Goal: Task Accomplishment & Management: Manage account settings

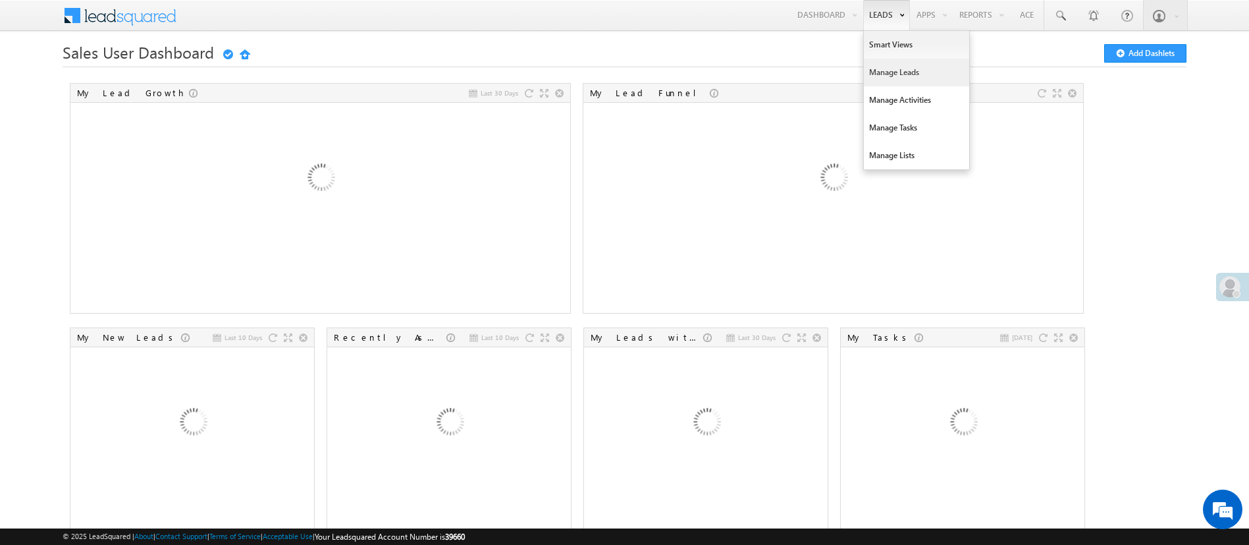
click at [892, 68] on link "Manage Leads" at bounding box center [916, 73] width 105 height 28
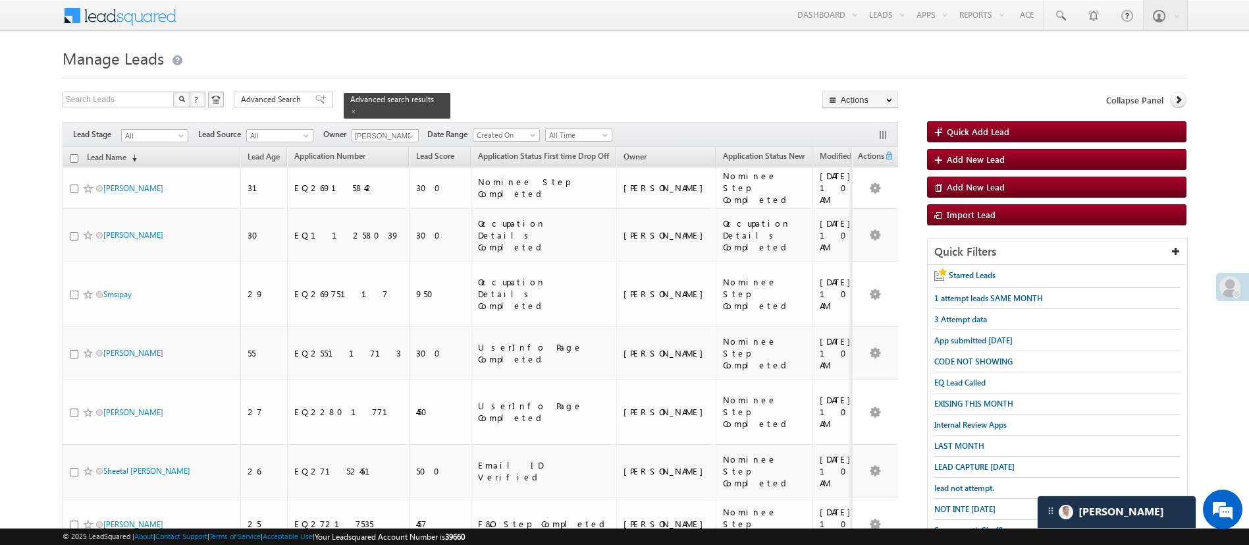
click at [74, 154] on input "checkbox" at bounding box center [74, 158] width 9 height 9
checkbox input "true"
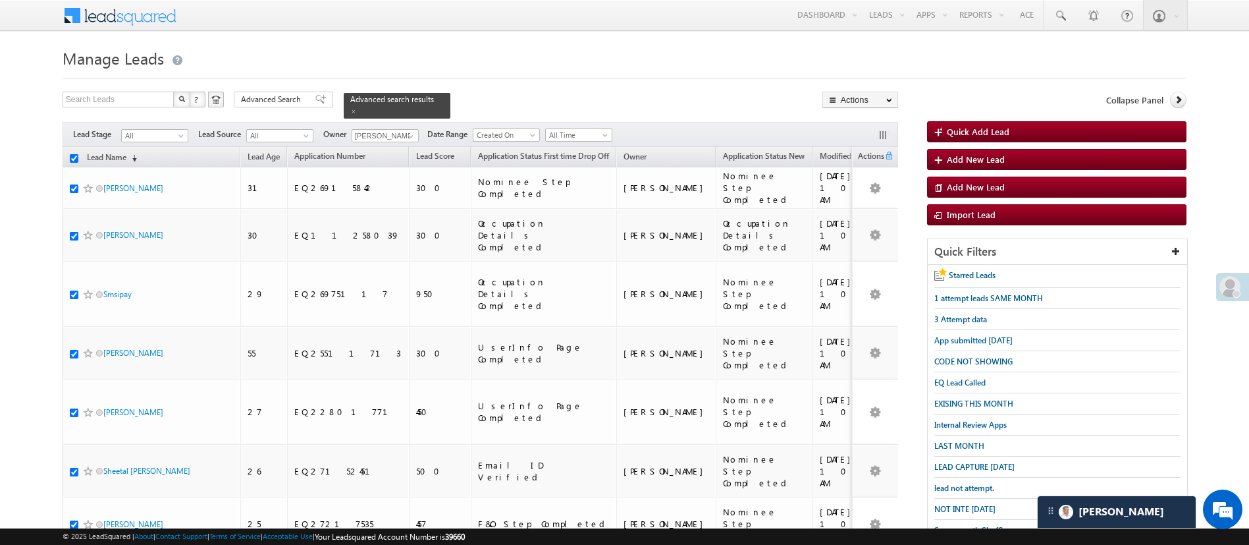
checkbox input "true"
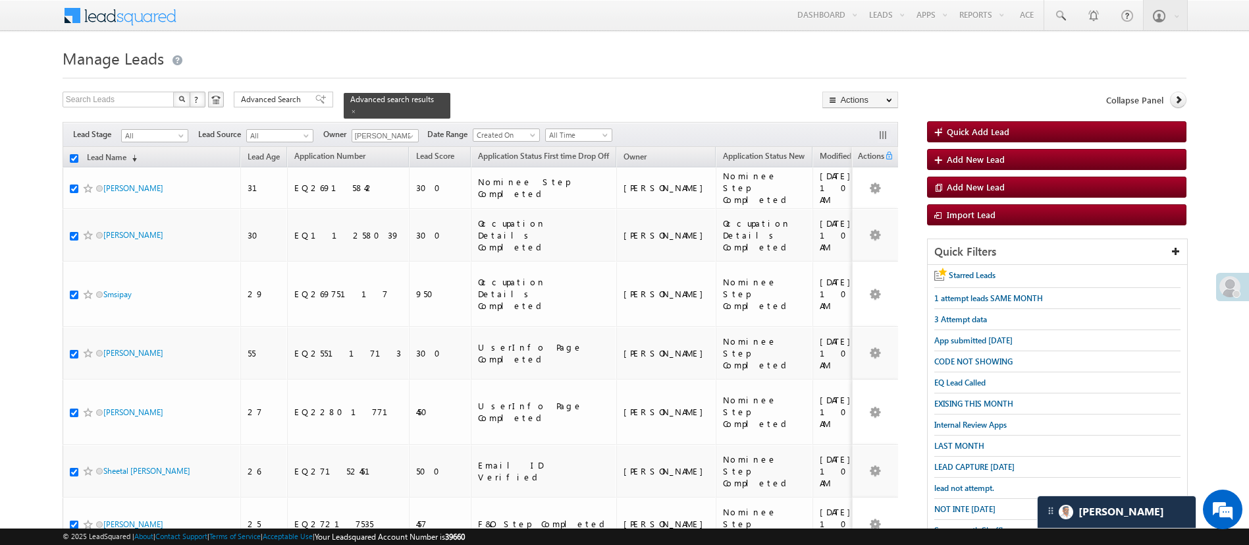
checkbox input "true"
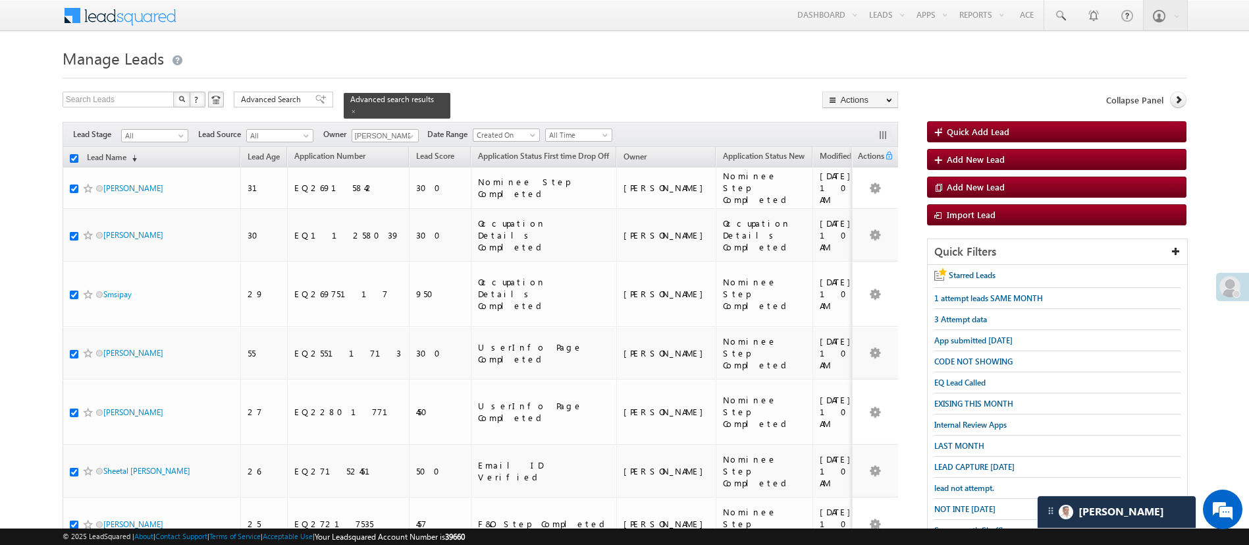
checkbox input "true"
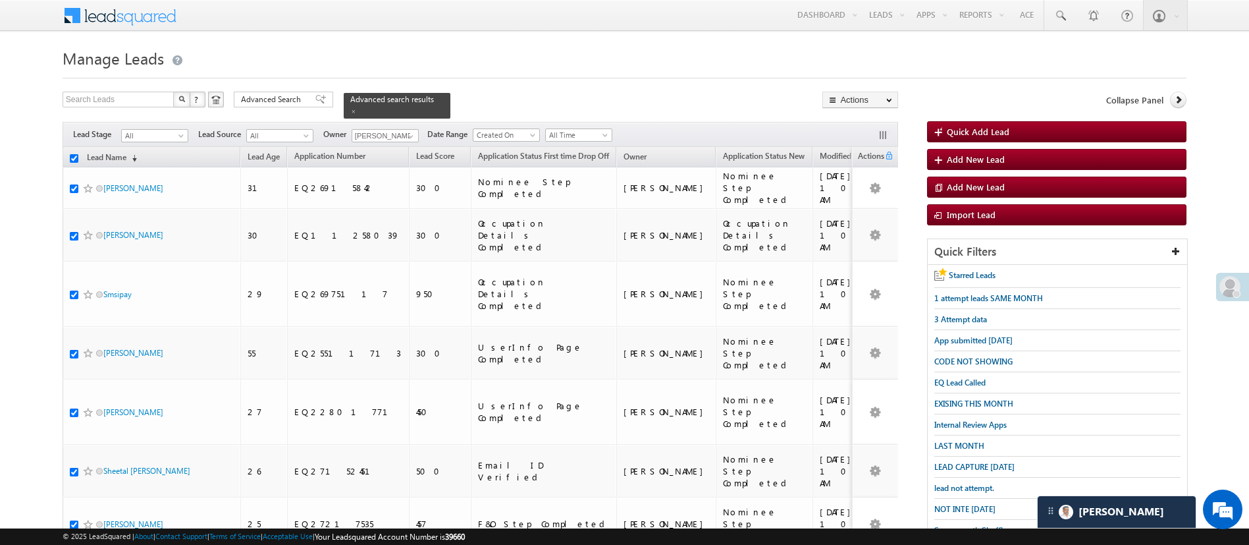
checkbox input "true"
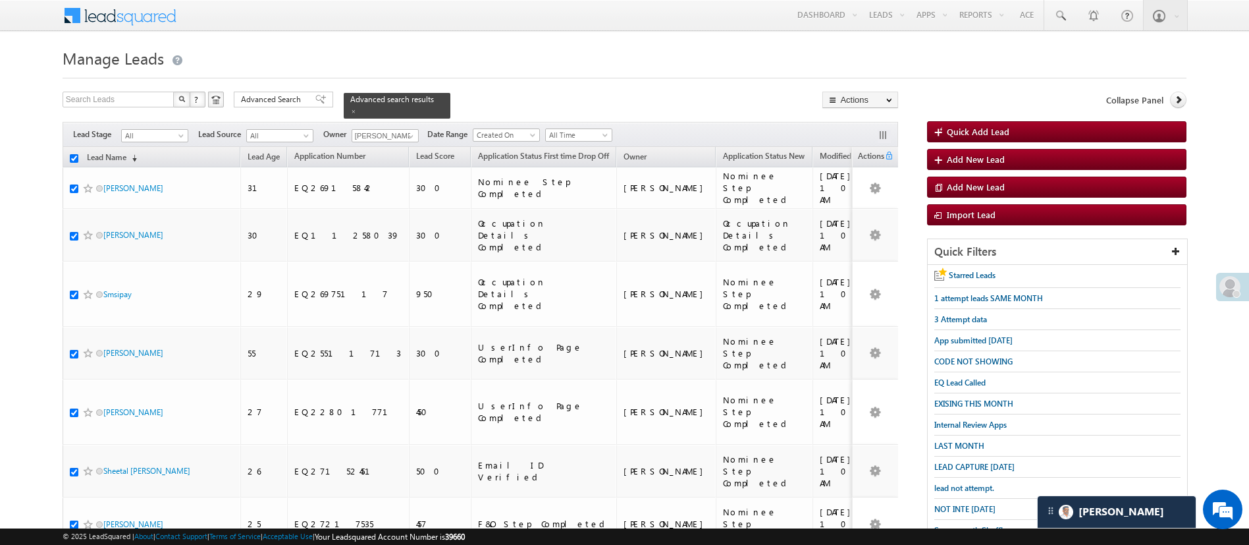
checkbox input "true"
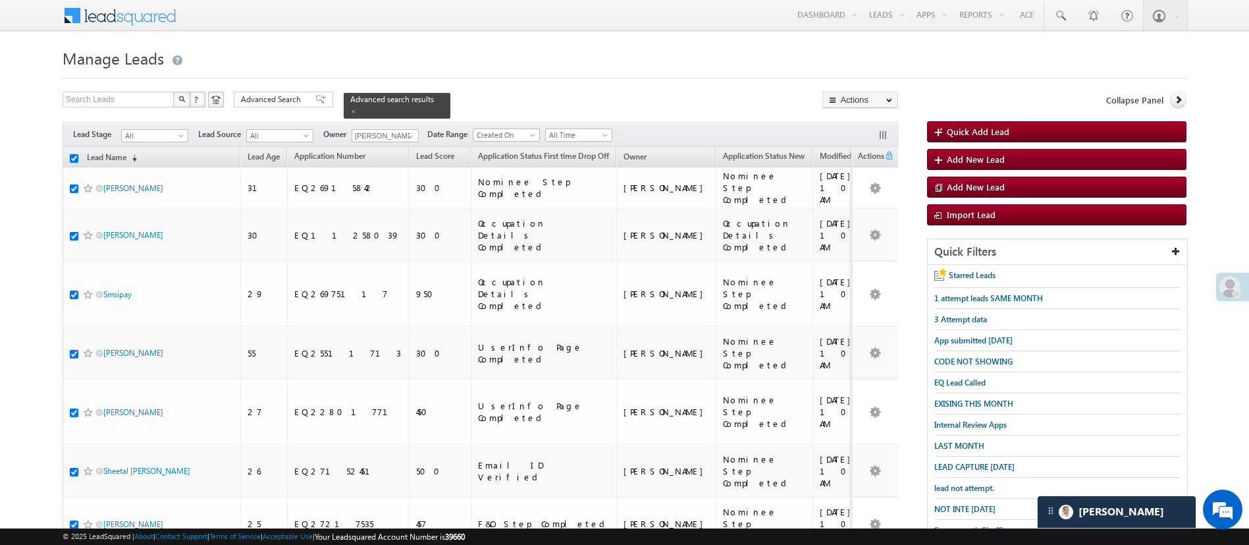
checkbox input "true"
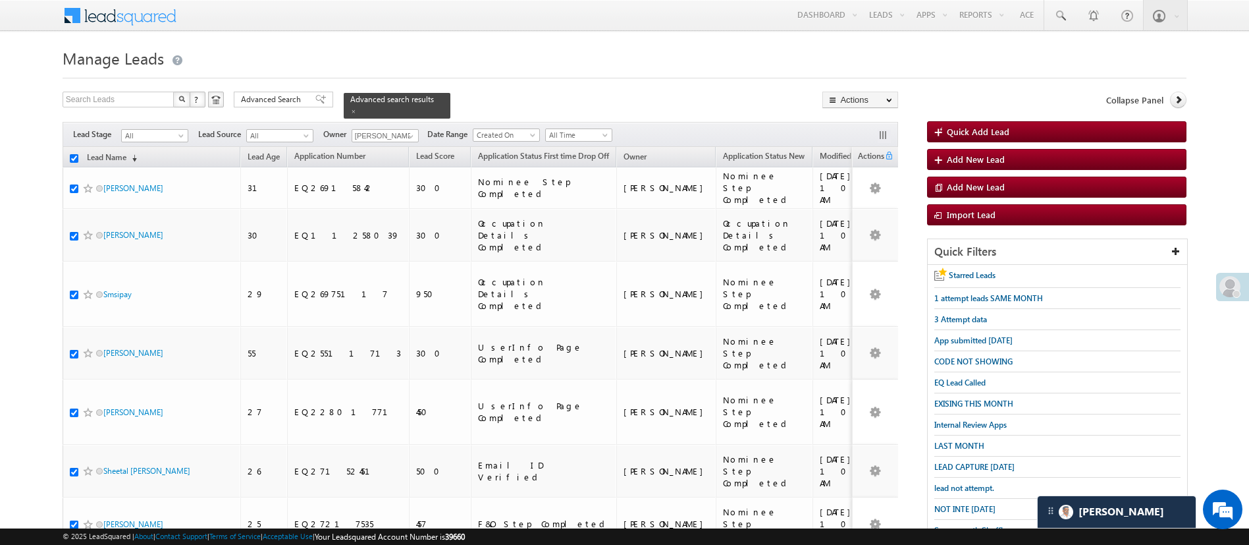
checkbox input "true"
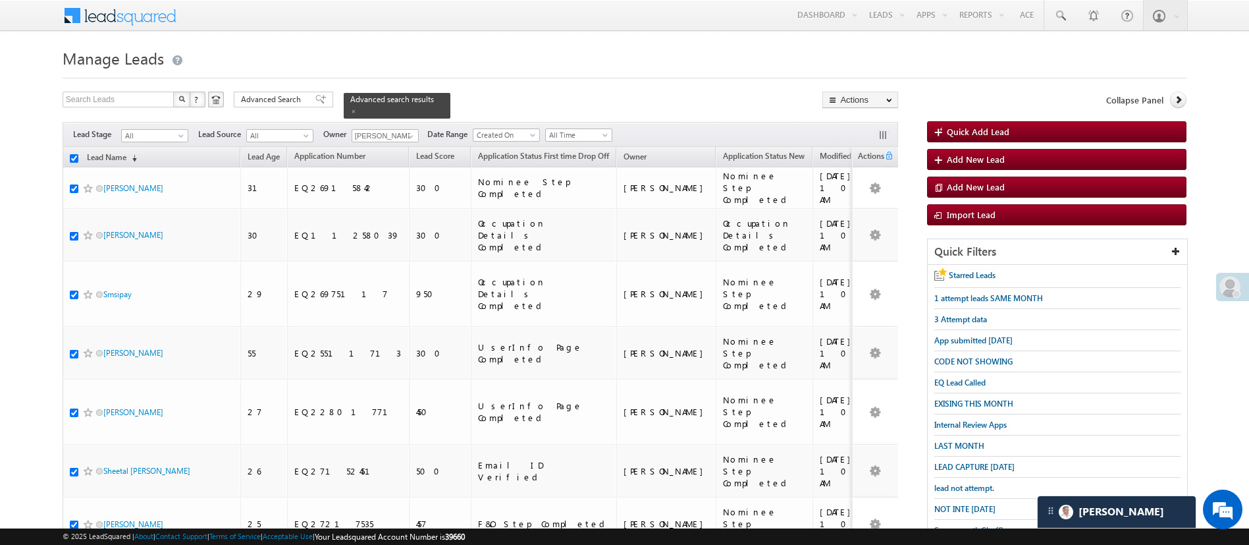
checkbox input "true"
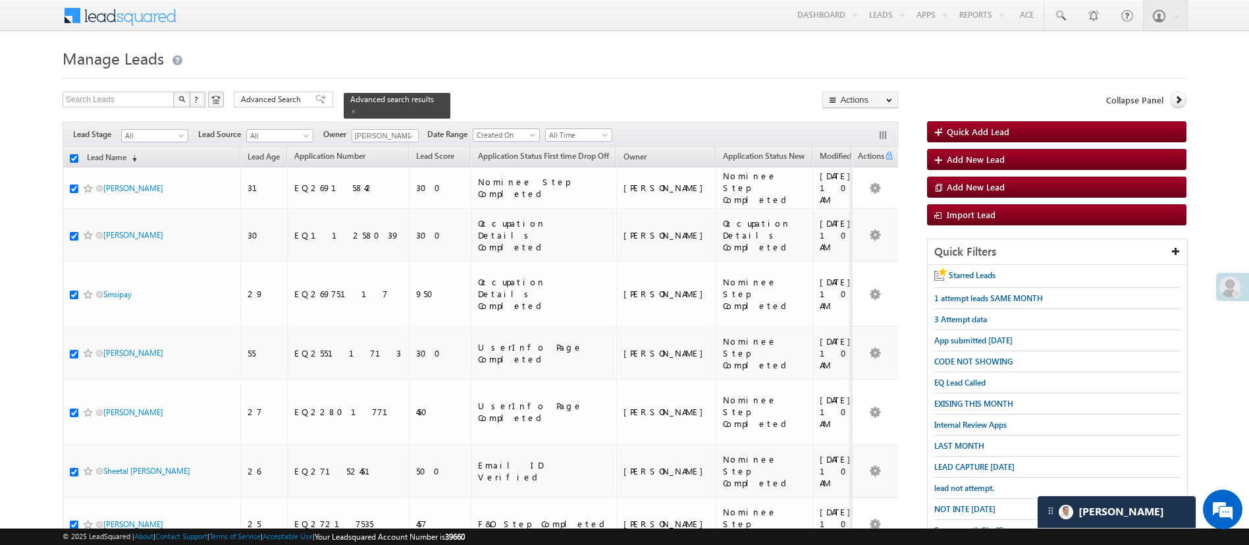
checkbox input "true"
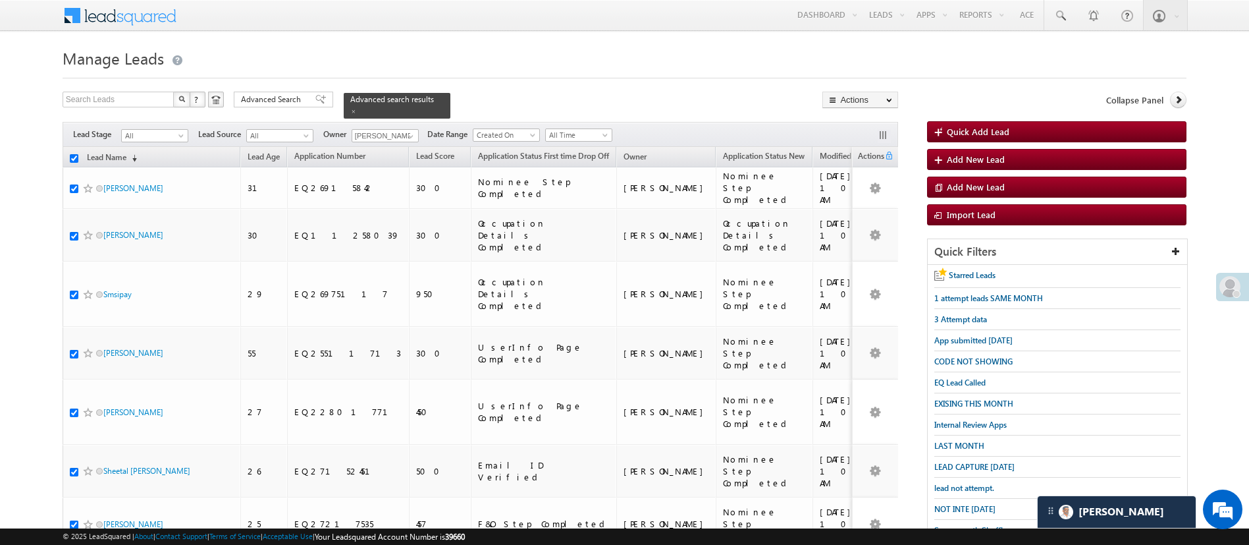
checkbox input "true"
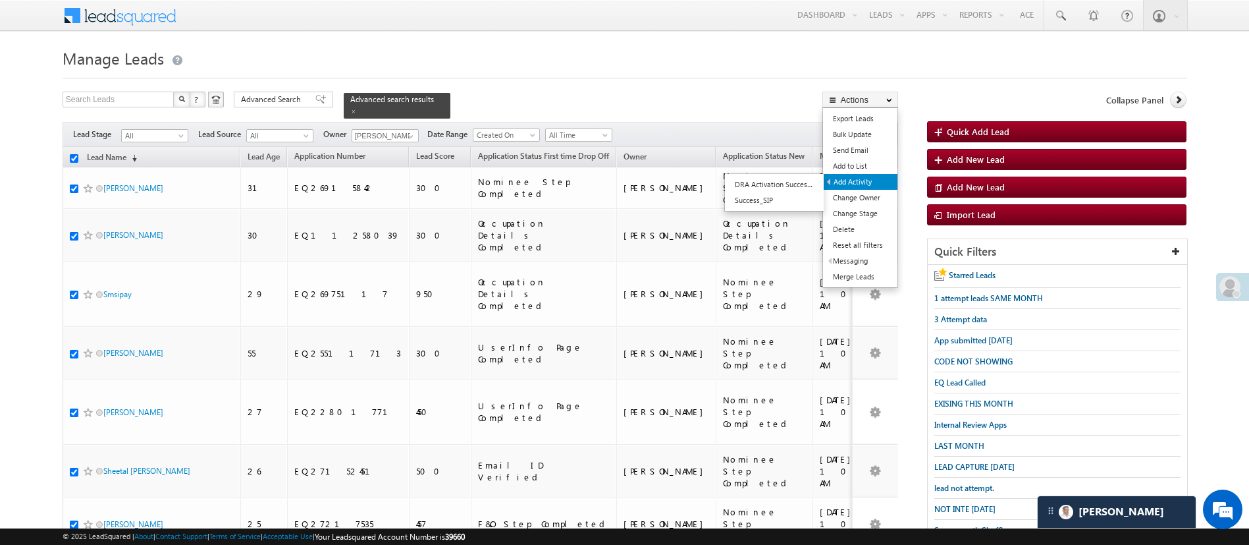
click at [871, 176] on link "Add Activity" at bounding box center [861, 182] width 74 height 16
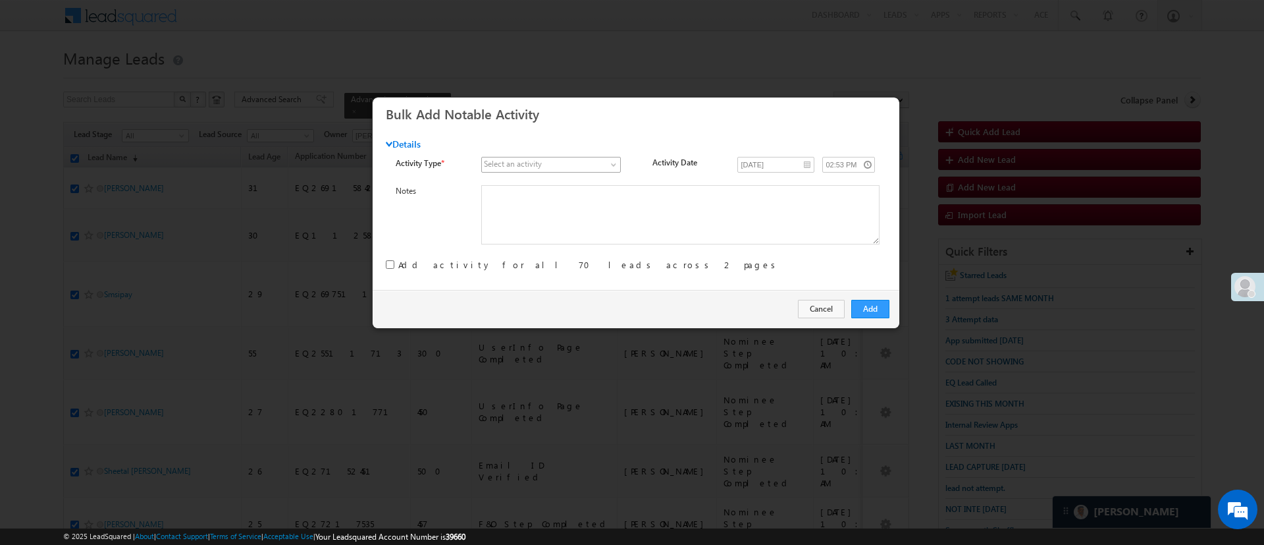
click at [609, 161] on link at bounding box center [551, 165] width 140 height 16
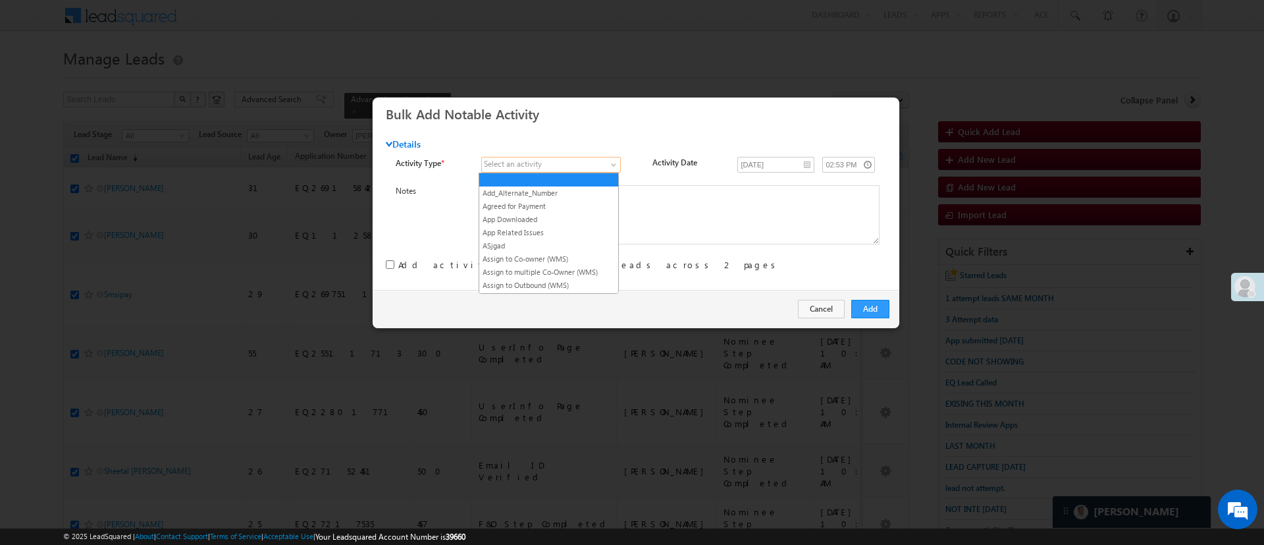
scroll to position [1439, 0]
click at [581, 155] on li "RYNG - Manual lead assignment" at bounding box center [548, 148] width 139 height 13
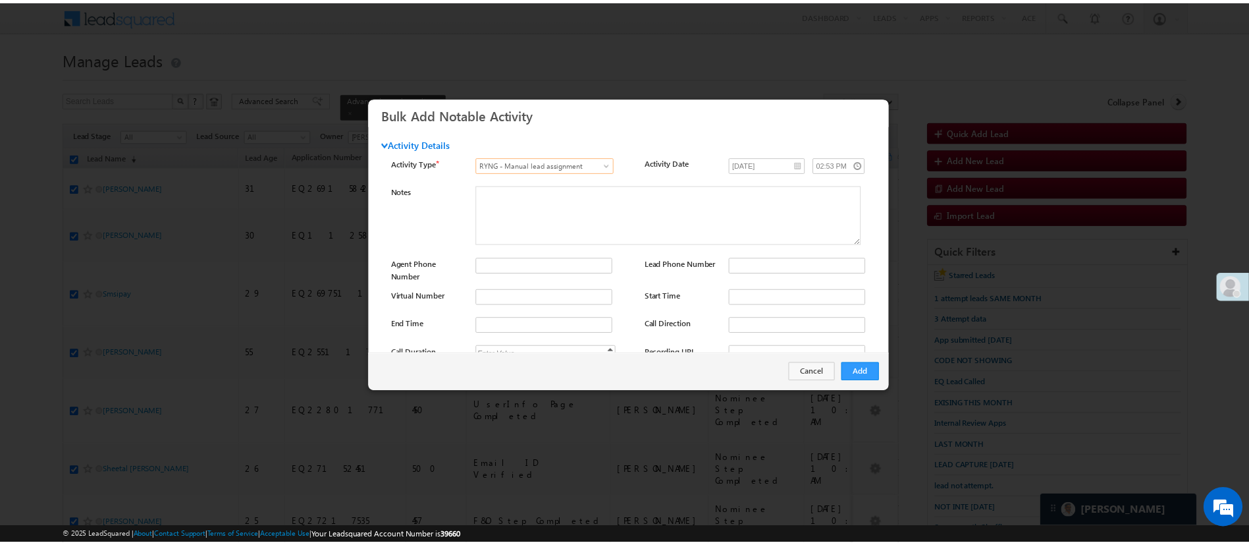
scroll to position [174, 0]
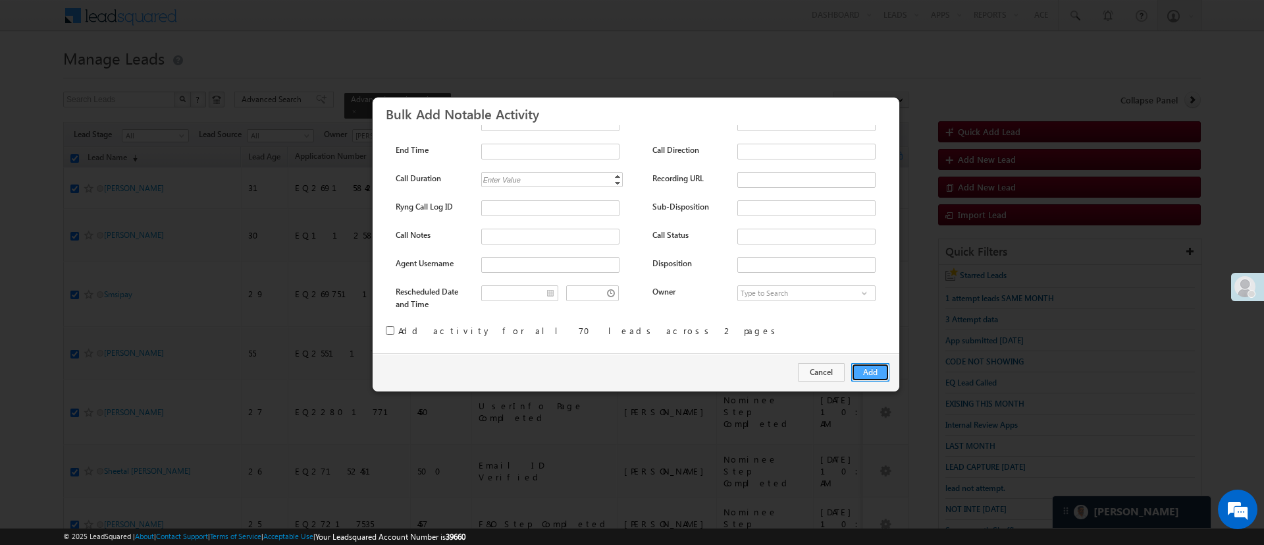
click at [876, 369] on button "Add" at bounding box center [870, 372] width 38 height 18
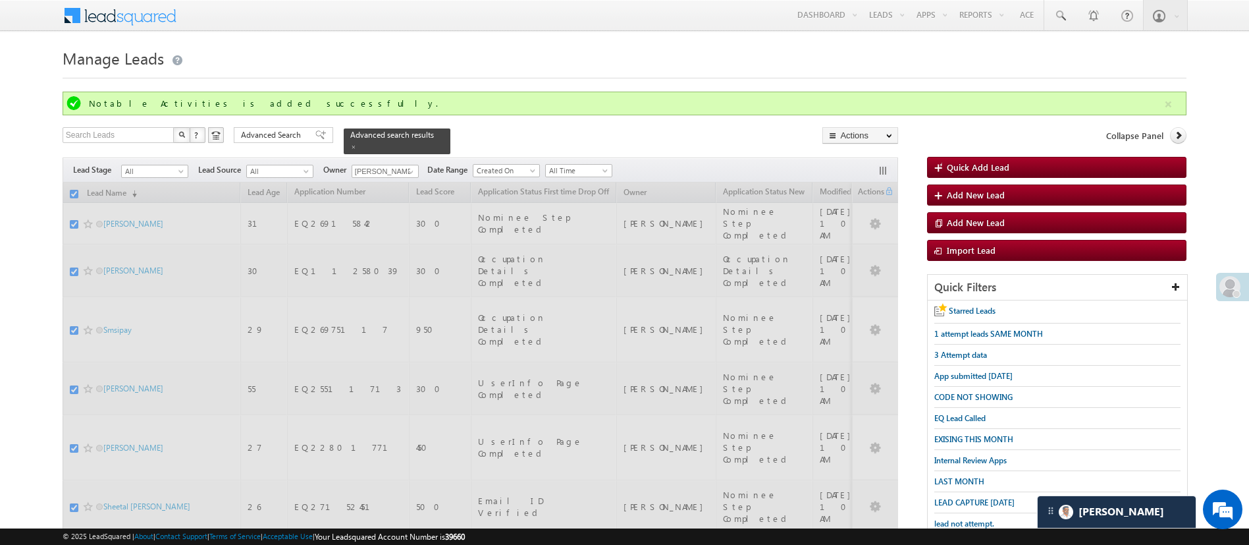
checkbox input "false"
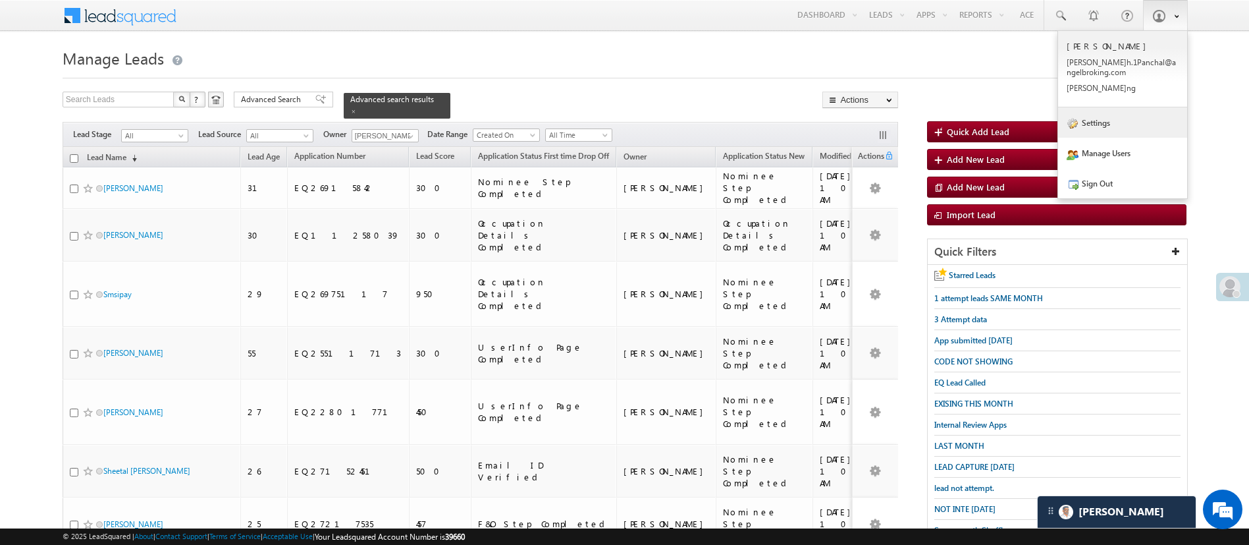
drag, startPoint x: 1133, startPoint y: 184, endPoint x: 1111, endPoint y: 134, distance: 54.0
click at [1133, 184] on link "Sign Out" at bounding box center [1122, 183] width 129 height 30
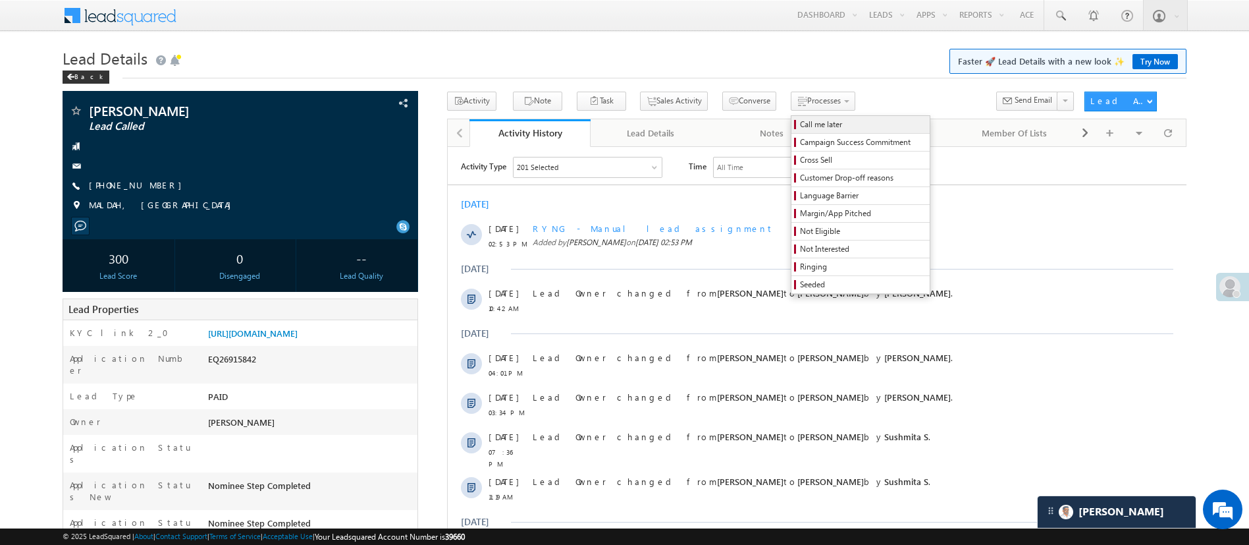
click at [818, 126] on span "Call me later" at bounding box center [862, 125] width 125 height 12
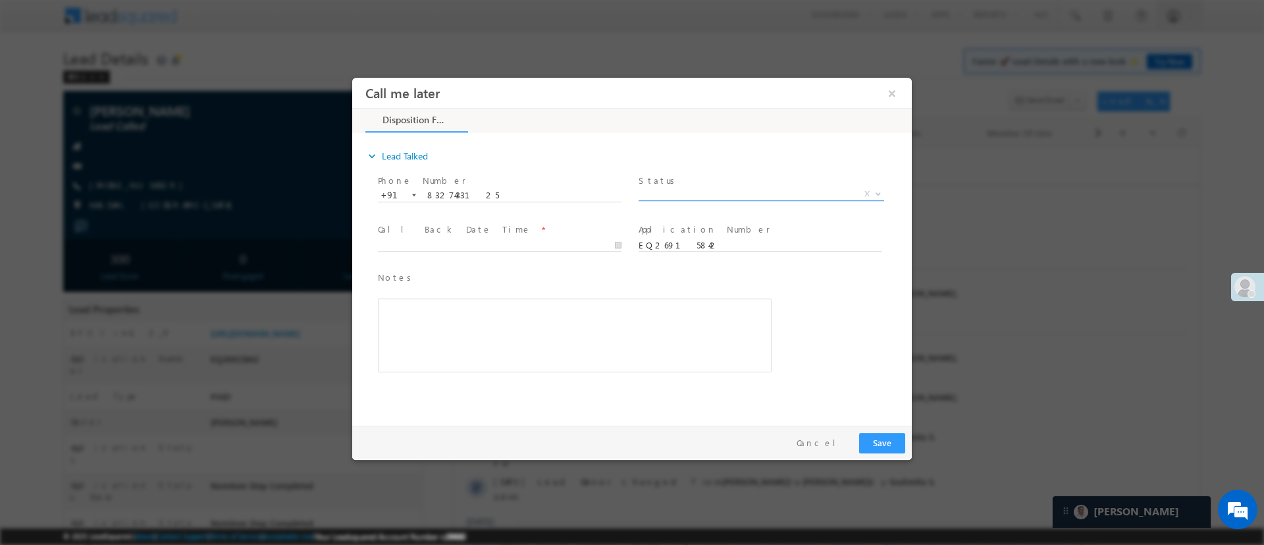
click at [783, 187] on span "X" at bounding box center [762, 193] width 246 height 13
click at [896, 87] on button "×" at bounding box center [892, 92] width 22 height 24
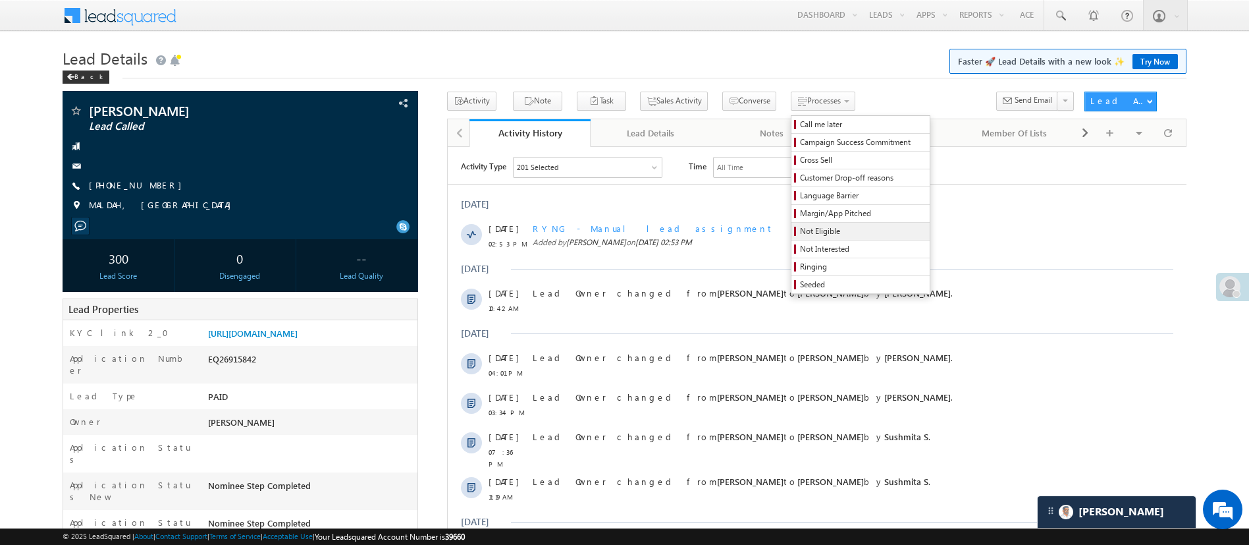
click at [804, 225] on span "Not Eligible" at bounding box center [862, 231] width 125 height 12
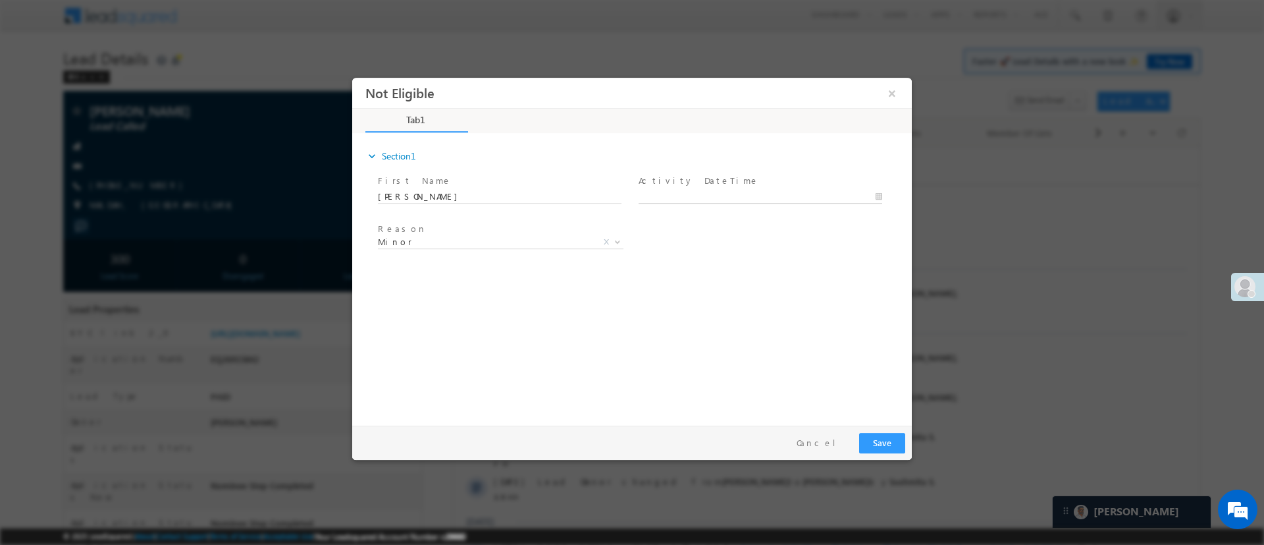
type input "[DATE] 2:55 PM"
click at [795, 190] on input "[DATE] 2:55 PM" at bounding box center [761, 196] width 244 height 13
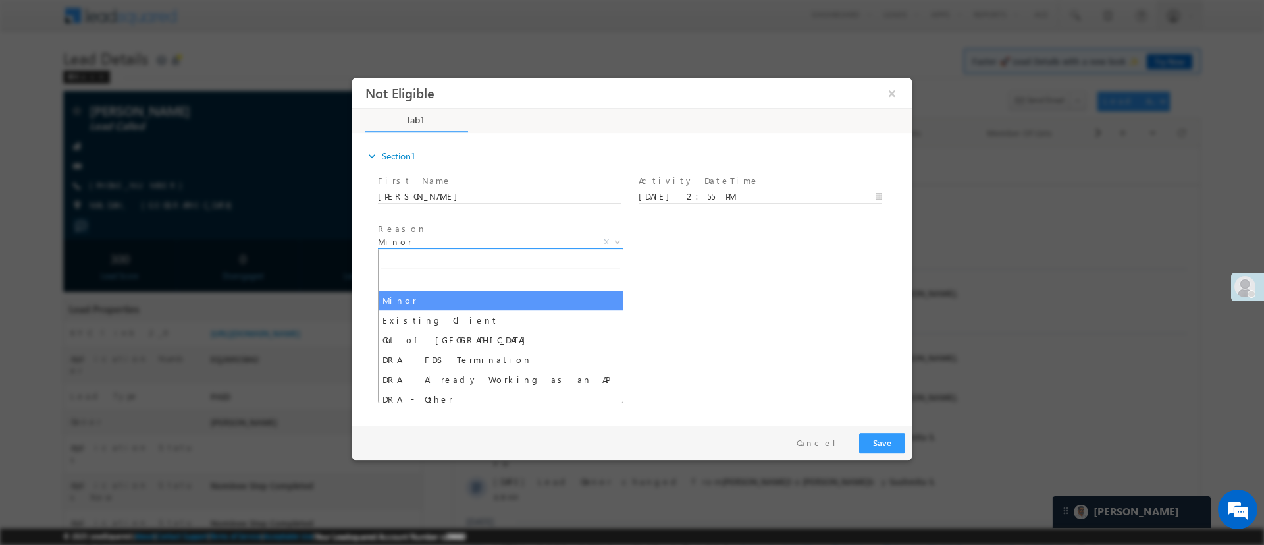
click at [579, 238] on span "Minor" at bounding box center [485, 241] width 214 height 12
click at [888, 94] on button "×" at bounding box center [892, 92] width 22 height 24
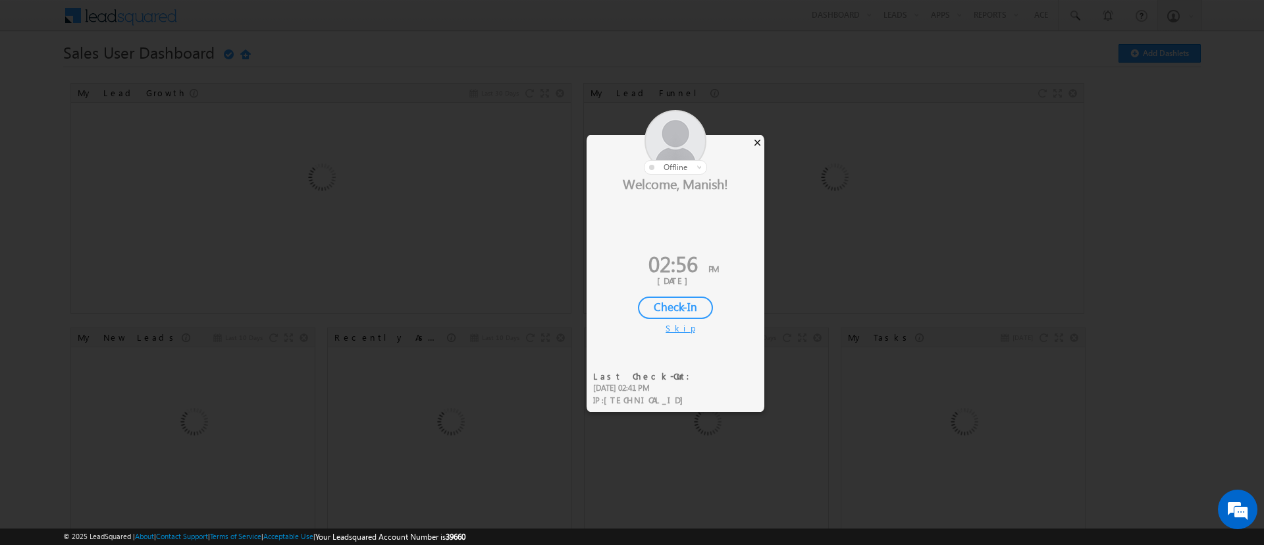
click at [761, 140] on div "×" at bounding box center [758, 142] width 14 height 14
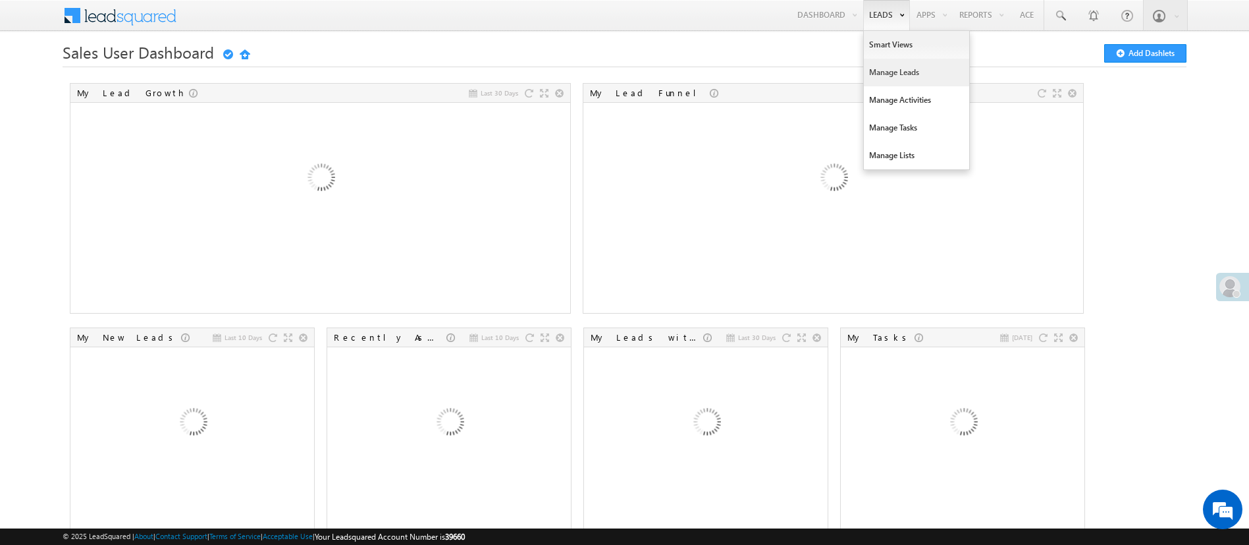
click at [882, 69] on link "Manage Leads" at bounding box center [916, 73] width 105 height 28
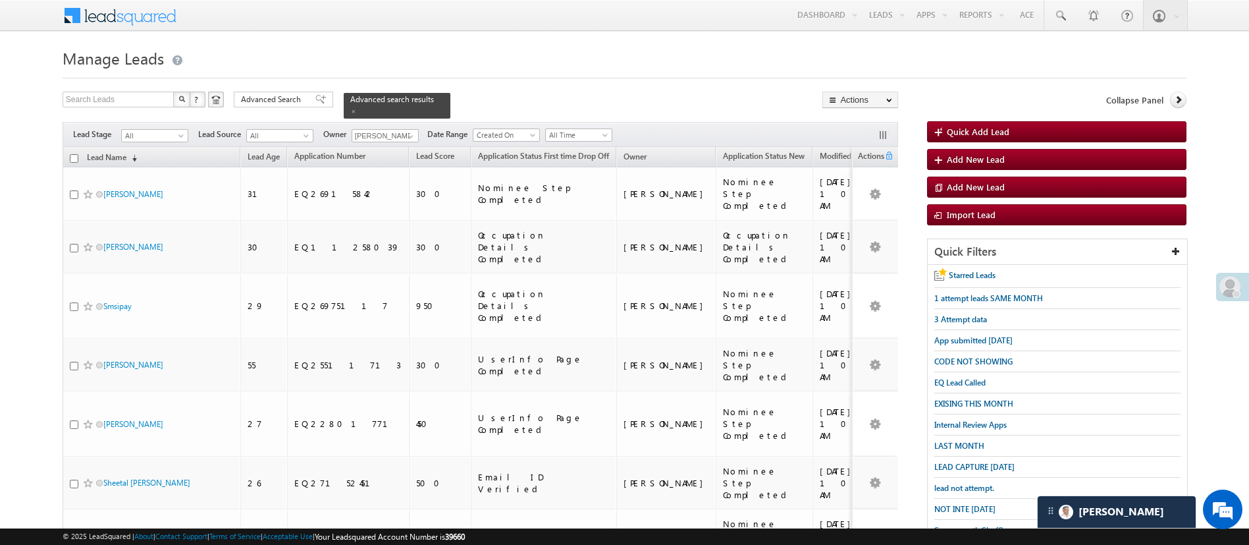
click at [74, 154] on input "checkbox" at bounding box center [74, 158] width 9 height 9
checkbox input "true"
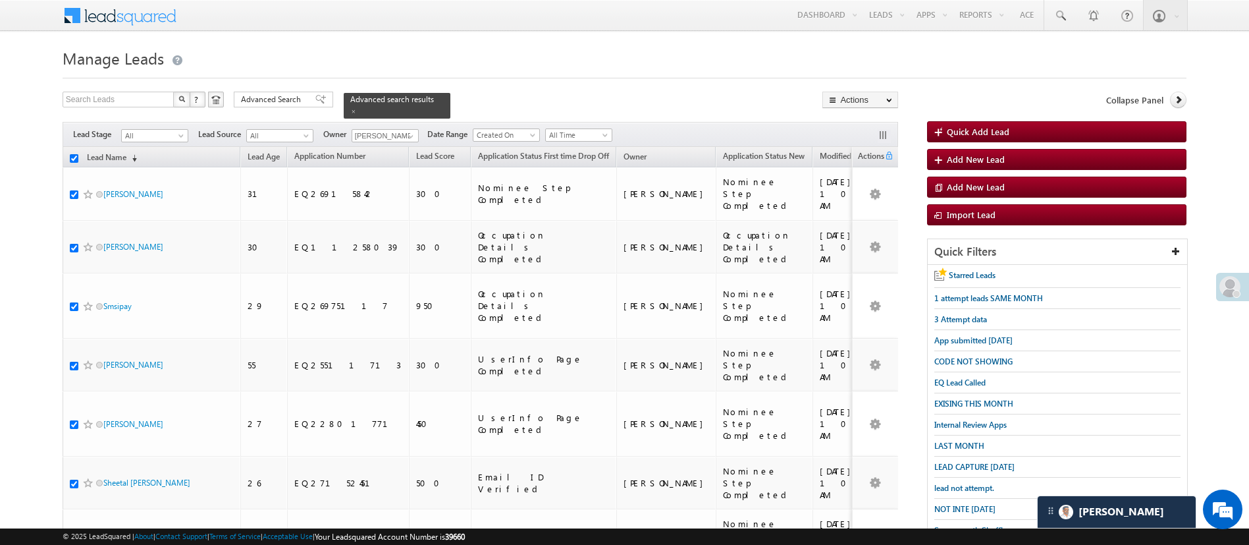
checkbox input "true"
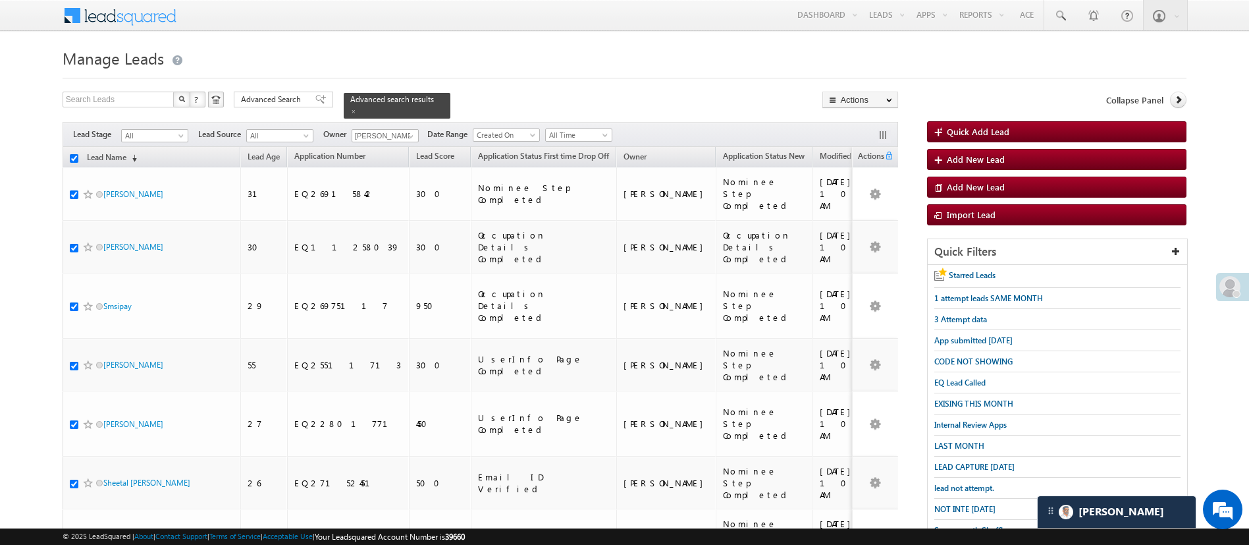
checkbox input "true"
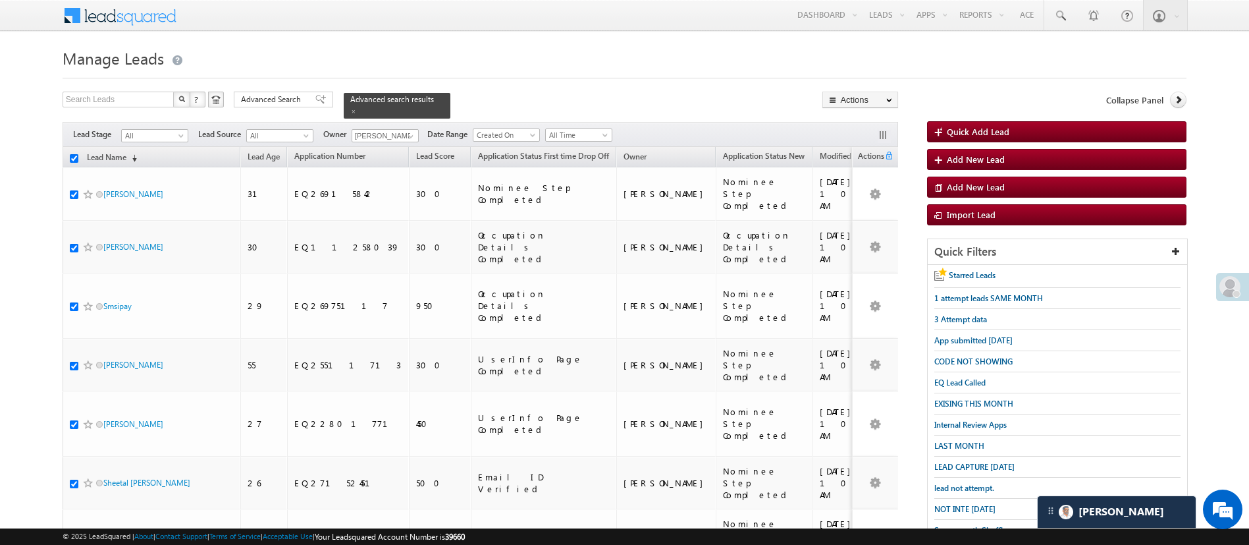
checkbox input "true"
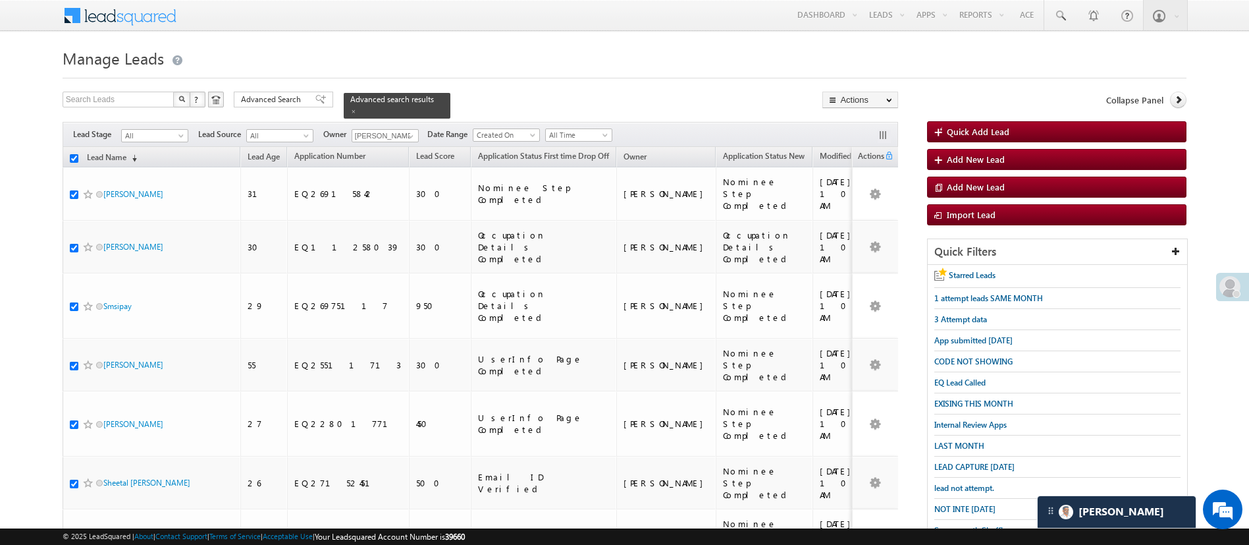
checkbox input "true"
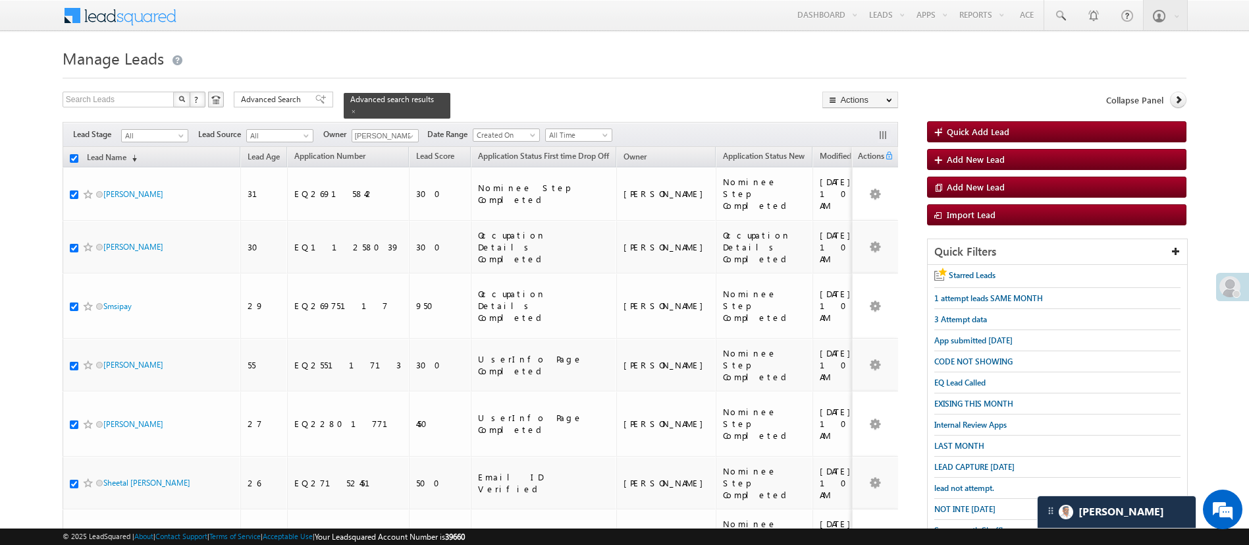
checkbox input "true"
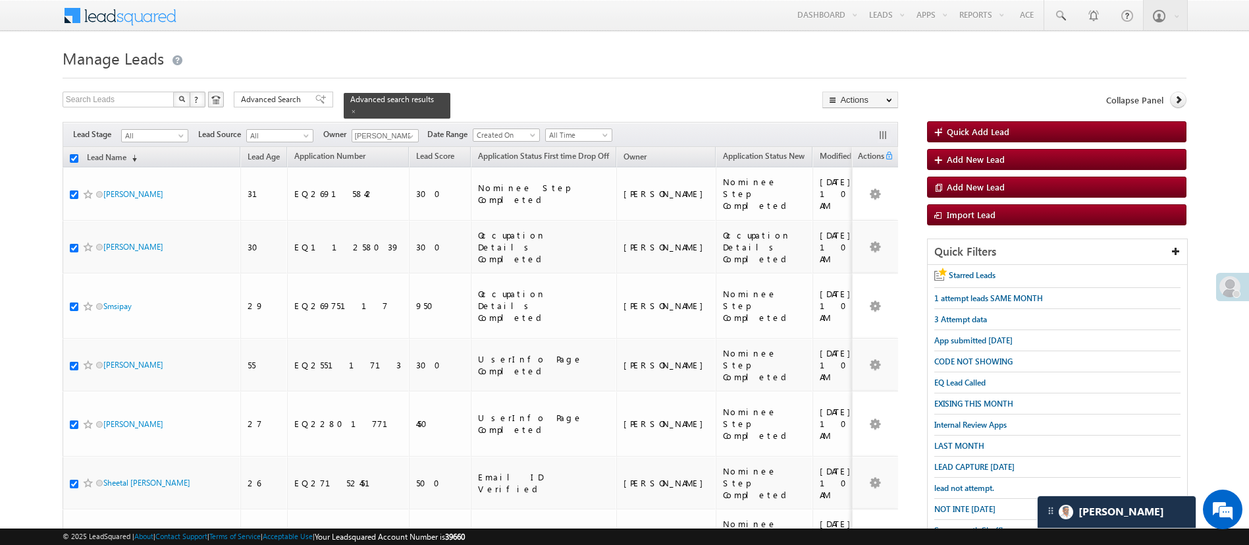
checkbox input "true"
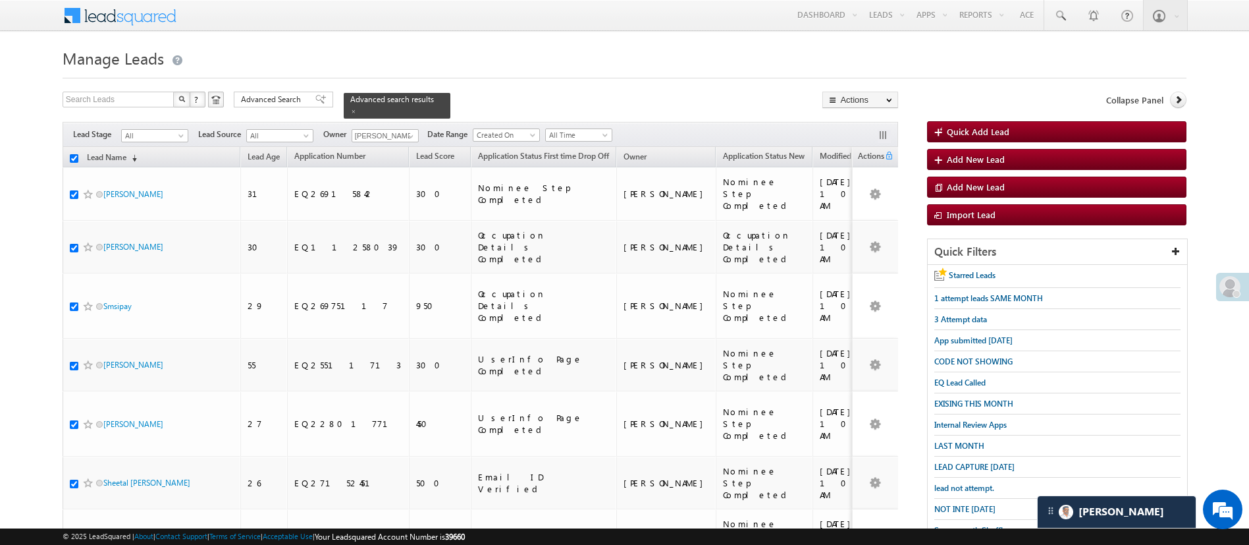
checkbox input "true"
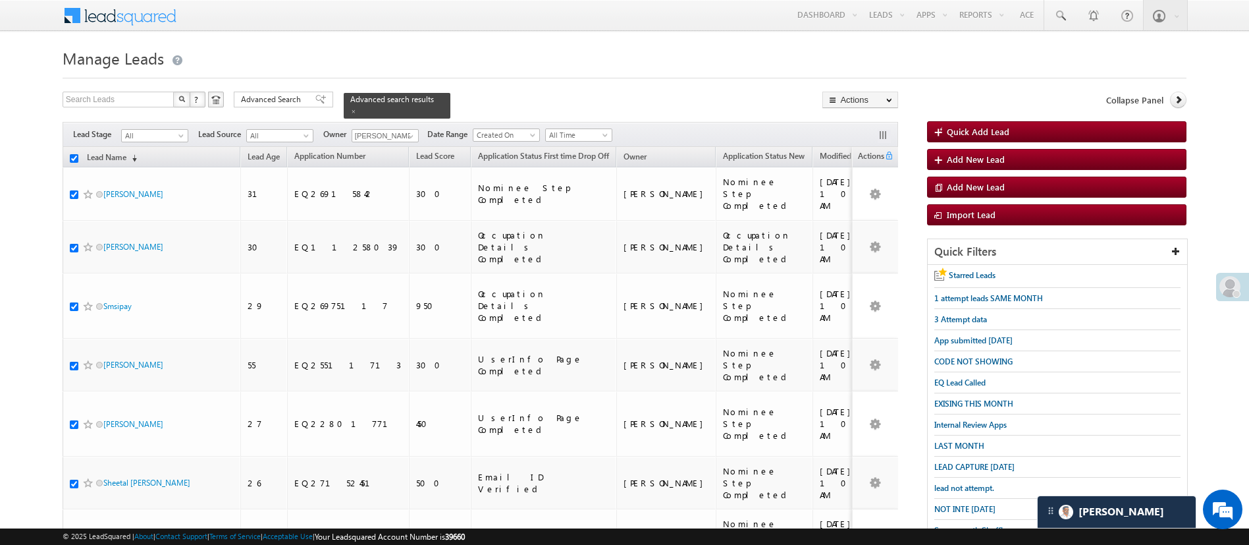
checkbox input "true"
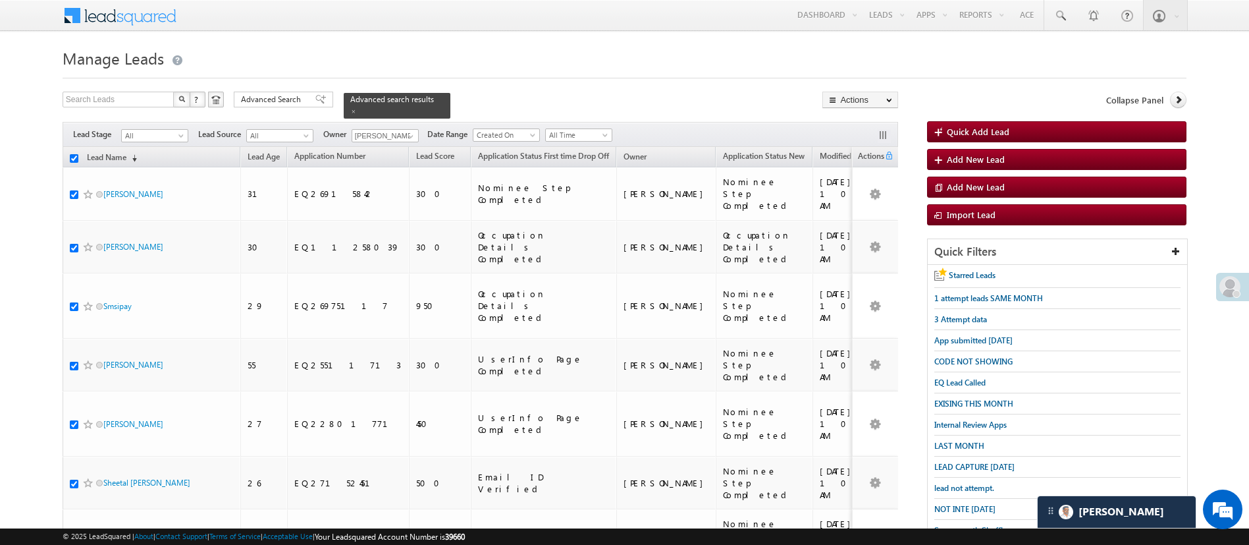
checkbox input "true"
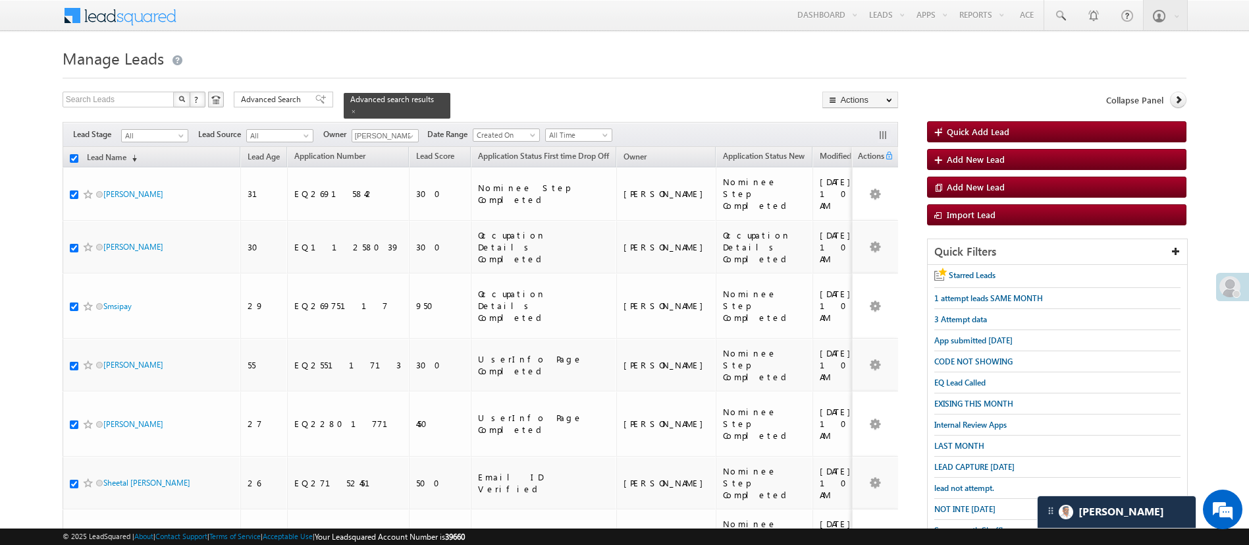
checkbox input "true"
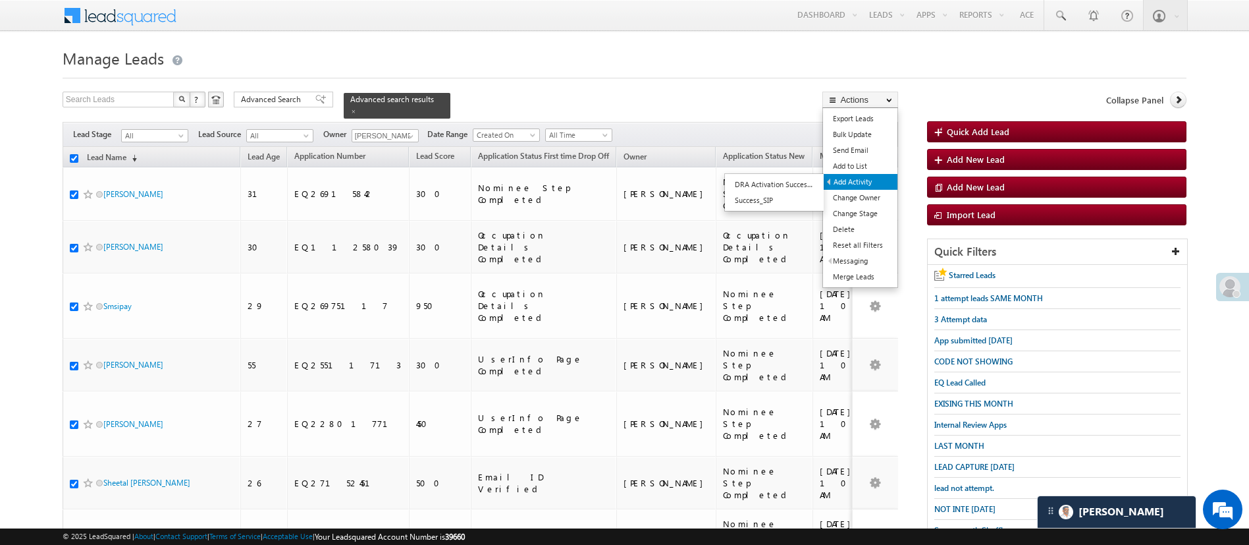
click at [866, 180] on link "Add Activity" at bounding box center [861, 182] width 74 height 16
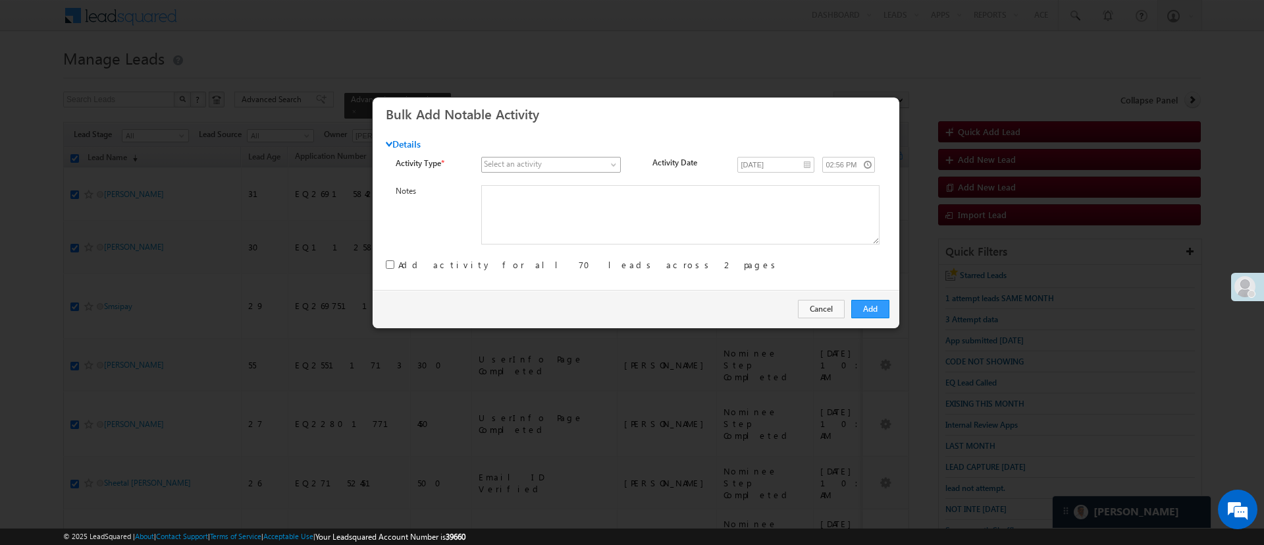
click at [604, 168] on link at bounding box center [551, 165] width 140 height 16
click at [601, 160] on span at bounding box center [544, 165] width 124 height 12
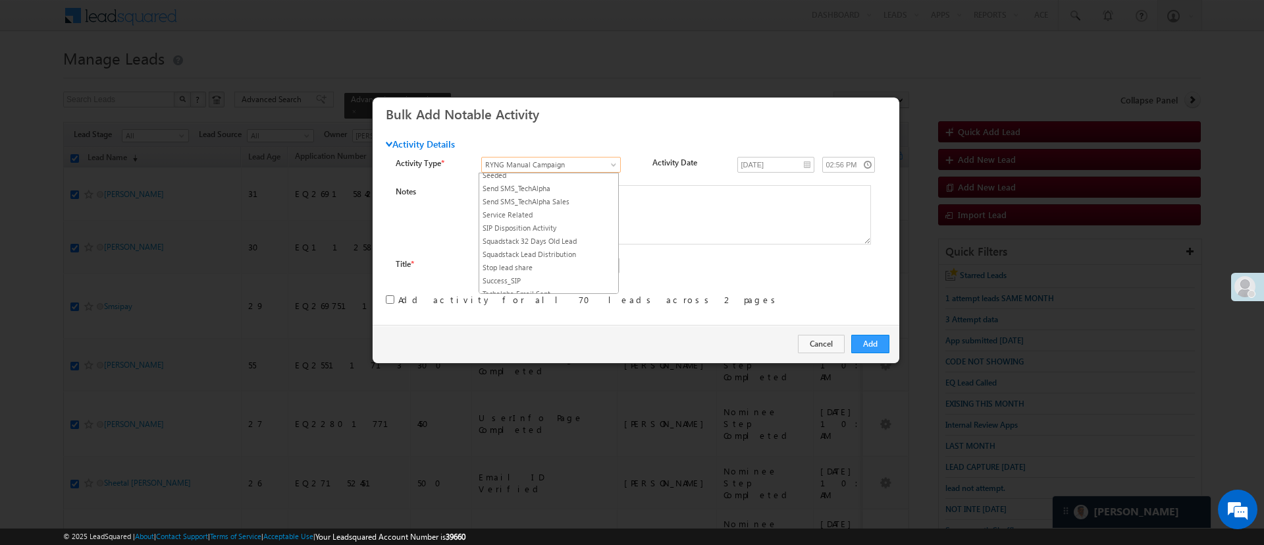
click at [601, 160] on span "RYNG Manual Campaign" at bounding box center [544, 165] width 124 height 12
click at [576, 155] on link "RYNG - Manual lead assignment" at bounding box center [548, 149] width 139 height 12
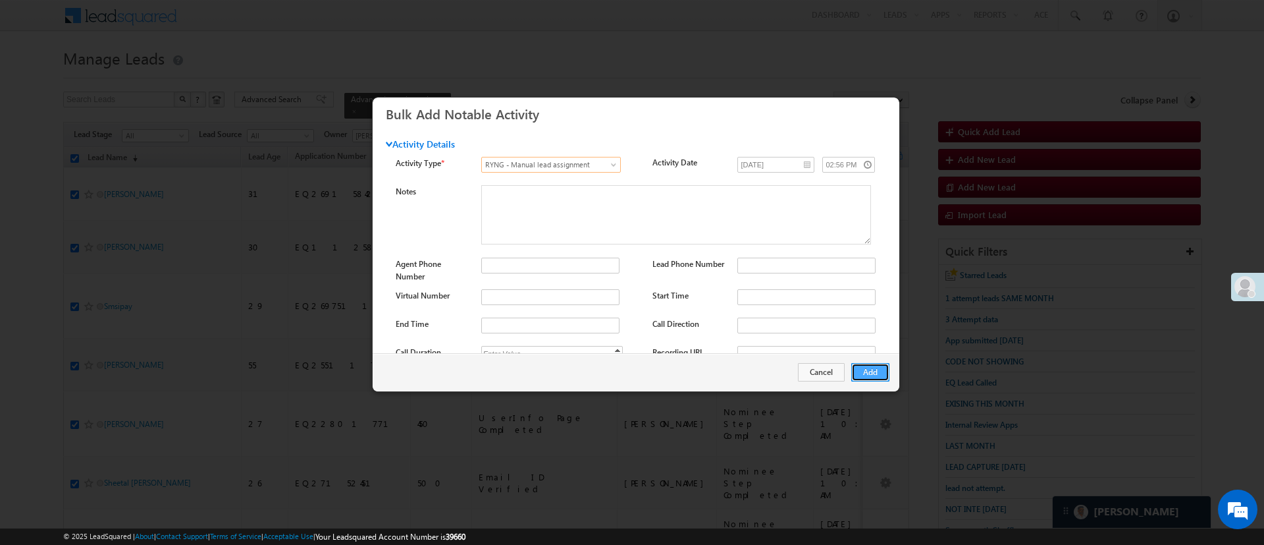
click at [875, 369] on button "Add" at bounding box center [870, 372] width 38 height 18
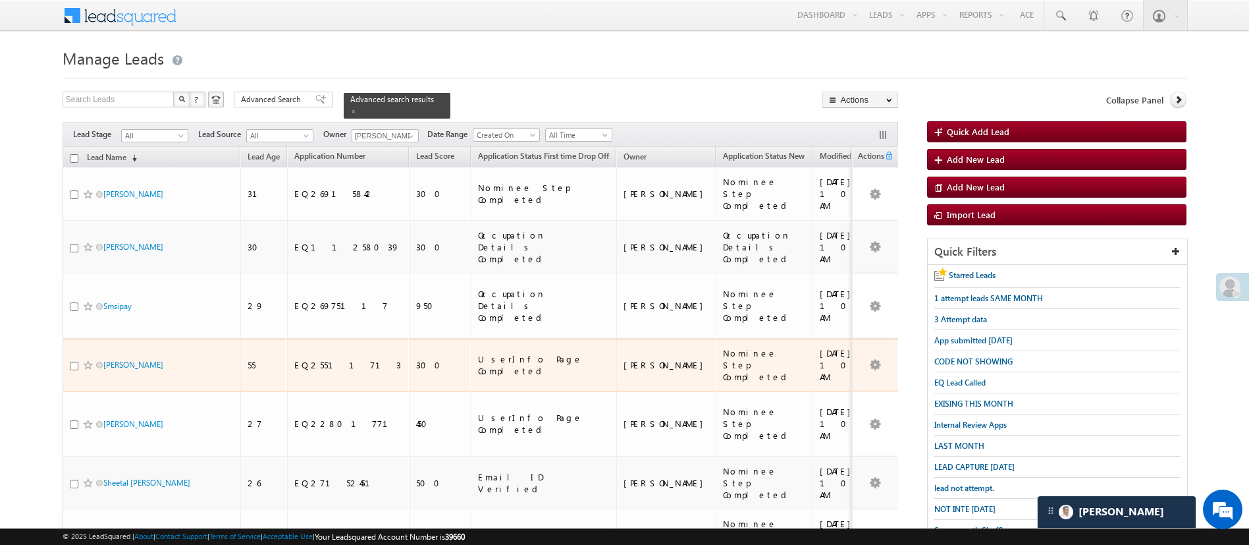
checkbox input "false"
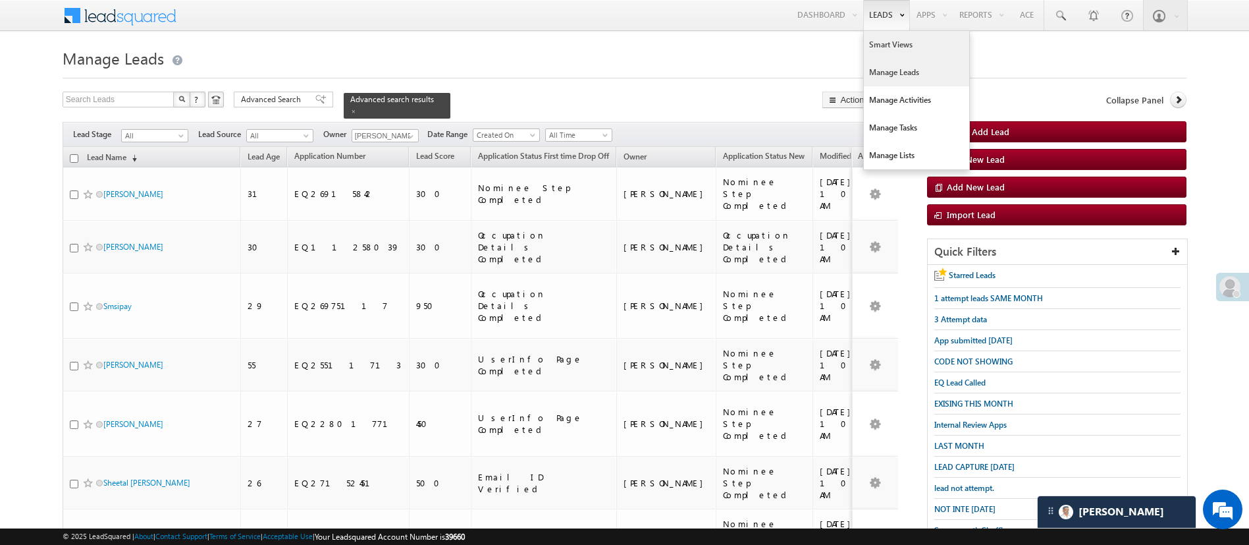
click at [880, 43] on link "Smart Views" at bounding box center [916, 45] width 105 height 28
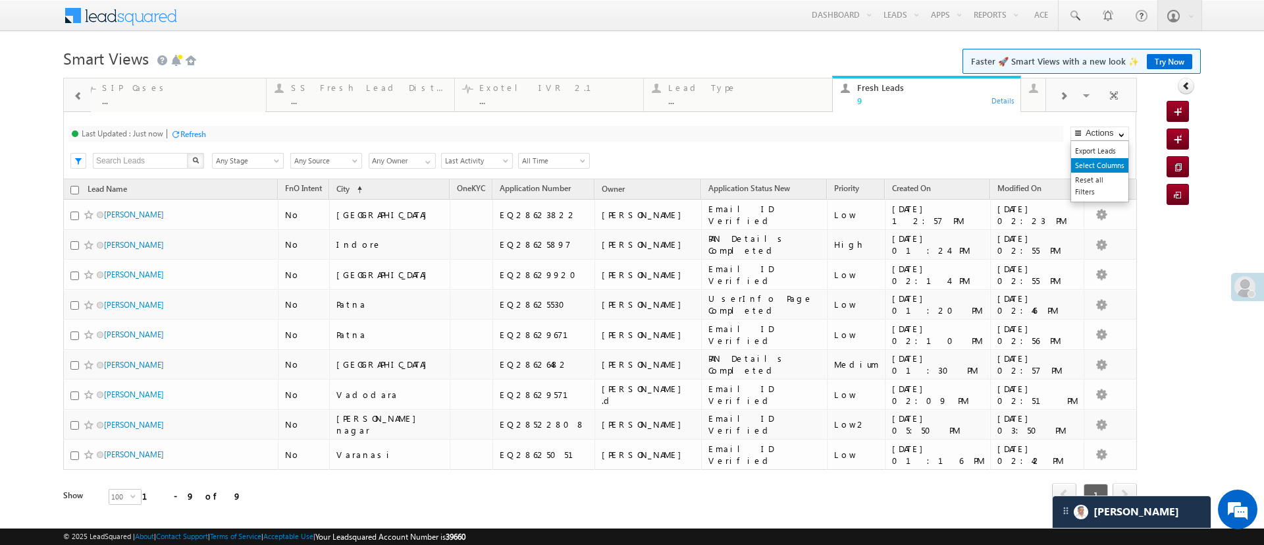
click at [1083, 163] on link "Select Columns" at bounding box center [1099, 165] width 57 height 14
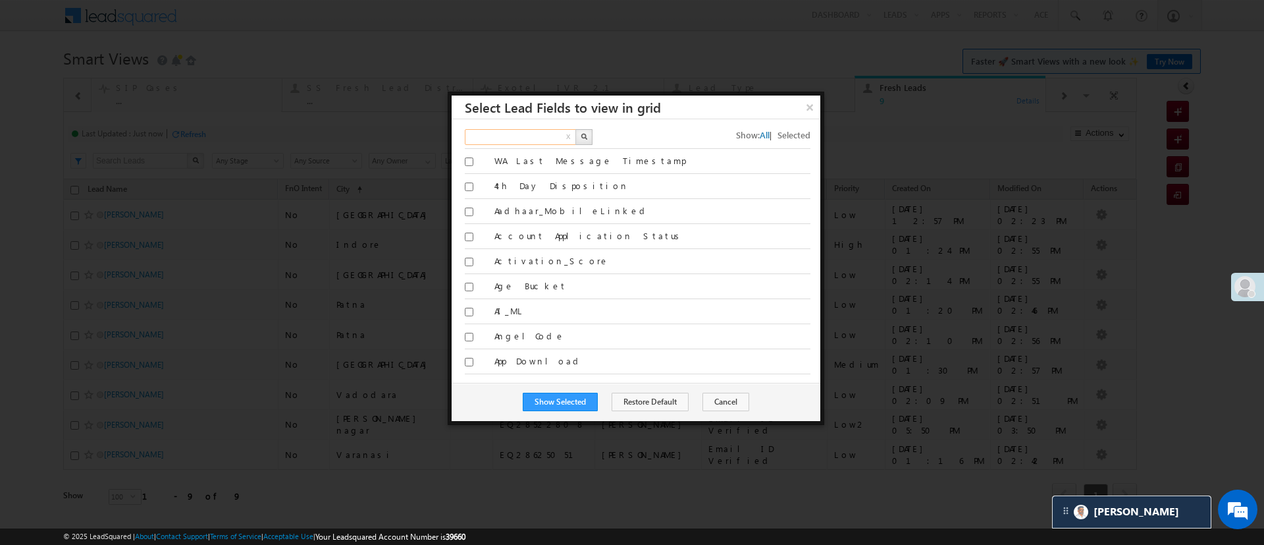
click at [537, 136] on input "text" at bounding box center [521, 137] width 113 height 16
type input "phone"
click at [582, 135] on img "button" at bounding box center [584, 136] width 7 height 7
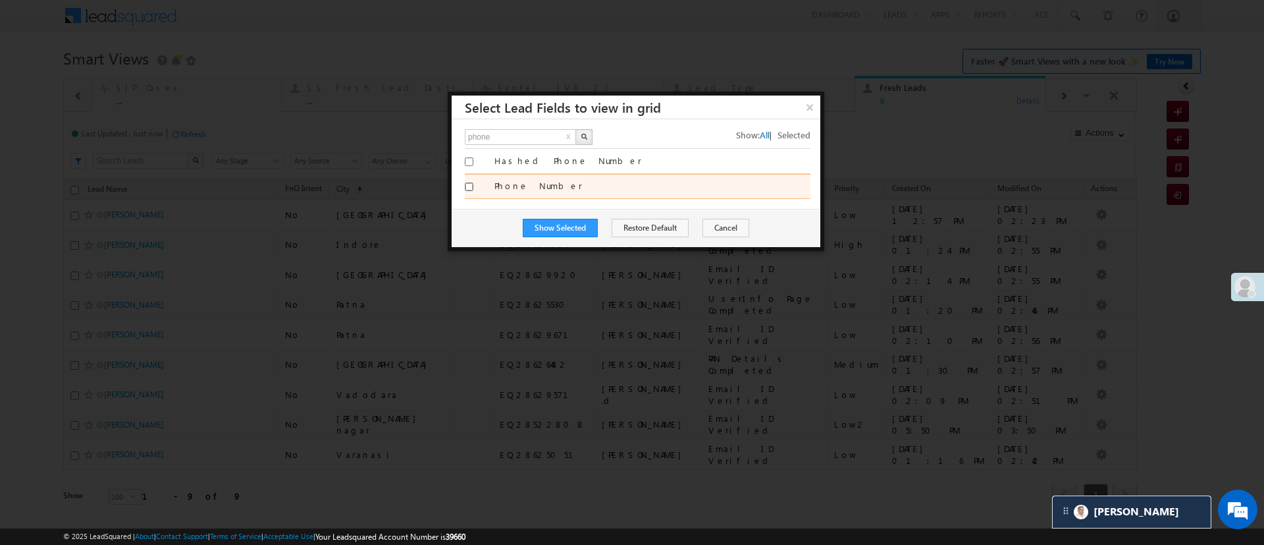
click at [469, 188] on input "Phone Number" at bounding box center [469, 186] width 9 height 9
checkbox input "true"
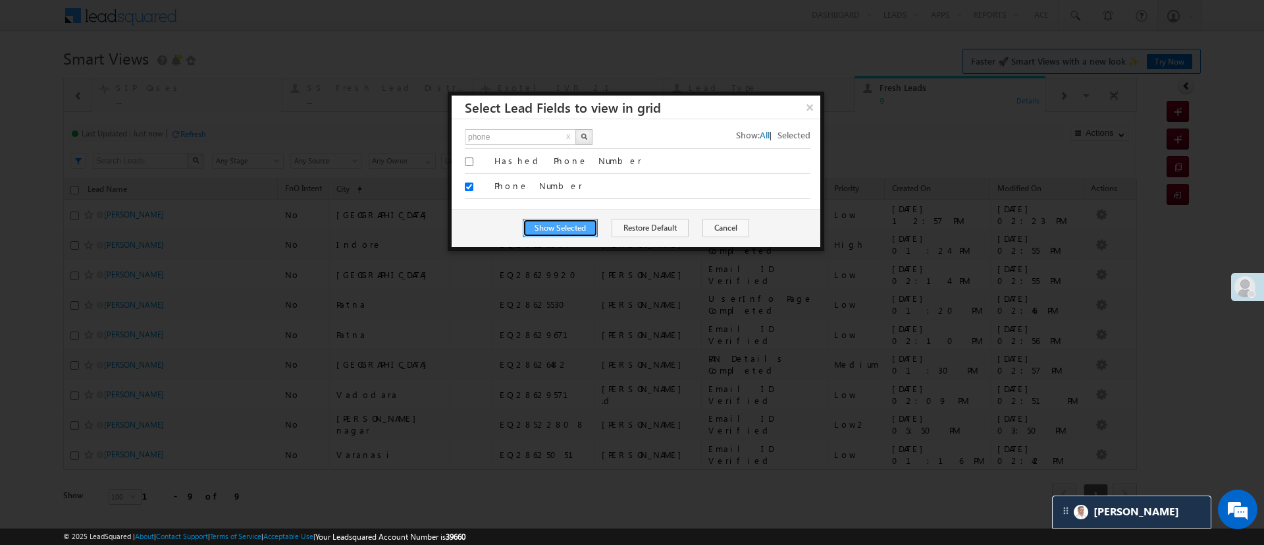
click at [552, 236] on button "Show Selected" at bounding box center [560, 228] width 75 height 18
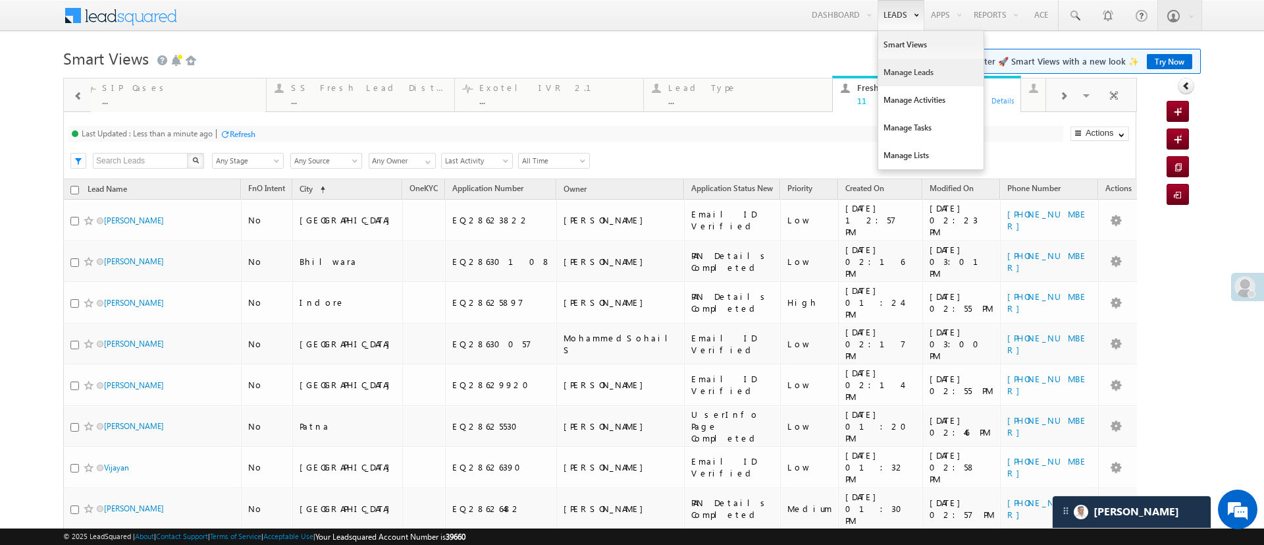
click at [886, 70] on link "Manage Leads" at bounding box center [930, 73] width 105 height 28
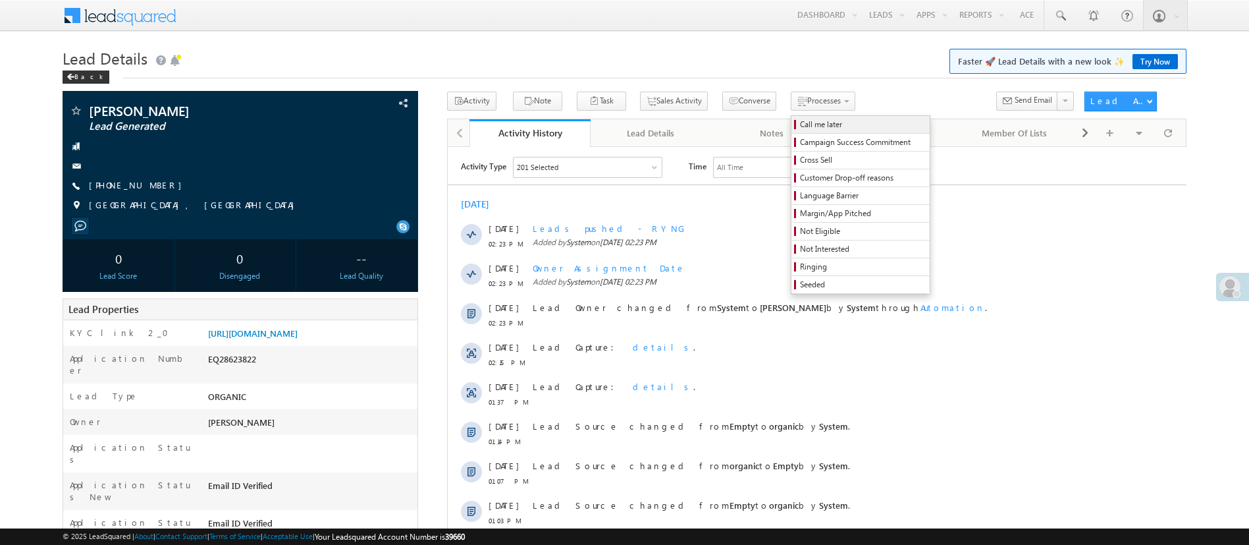
click at [814, 119] on span "Call me later" at bounding box center [862, 125] width 125 height 12
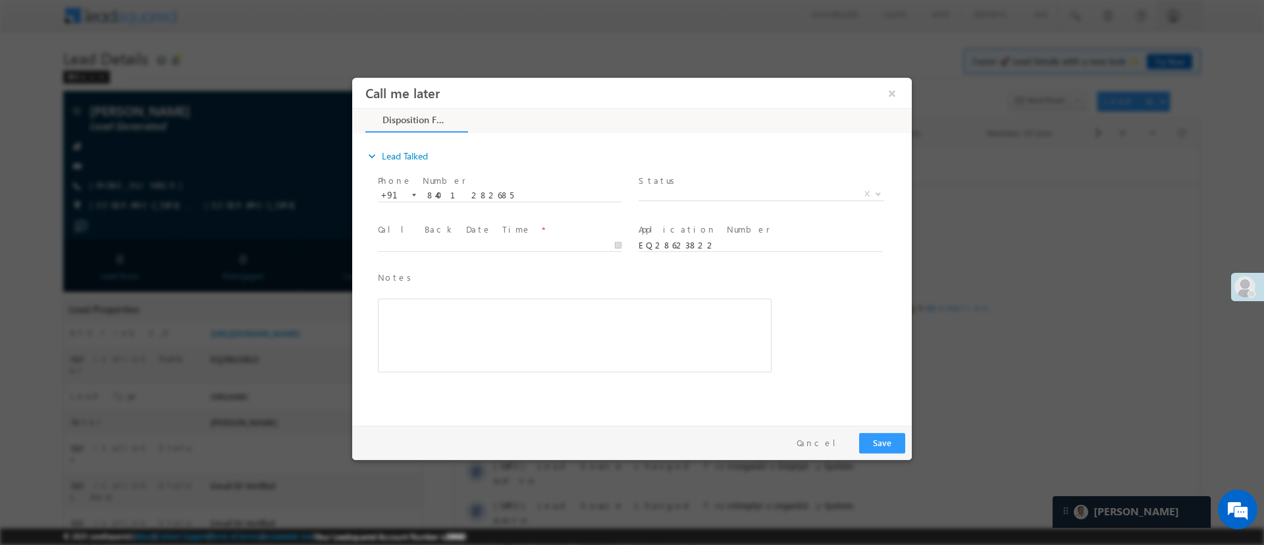
click at [481, 236] on div at bounding box center [505, 244] width 255 height 16
click at [644, 196] on span "X" at bounding box center [762, 193] width 246 height 13
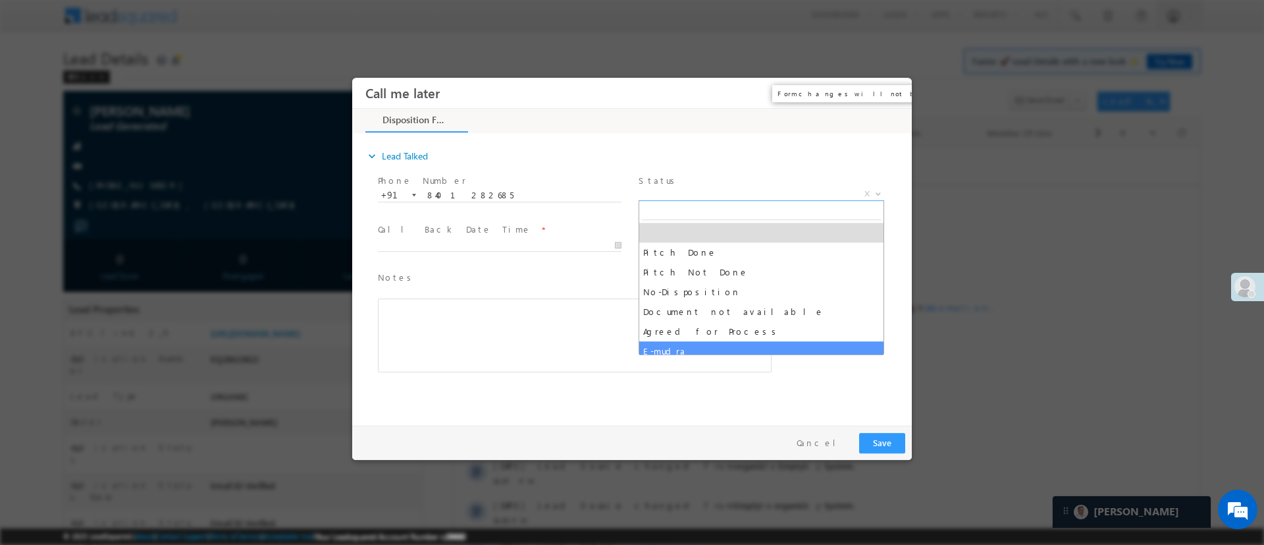
click at [893, 91] on button "×" at bounding box center [892, 92] width 22 height 24
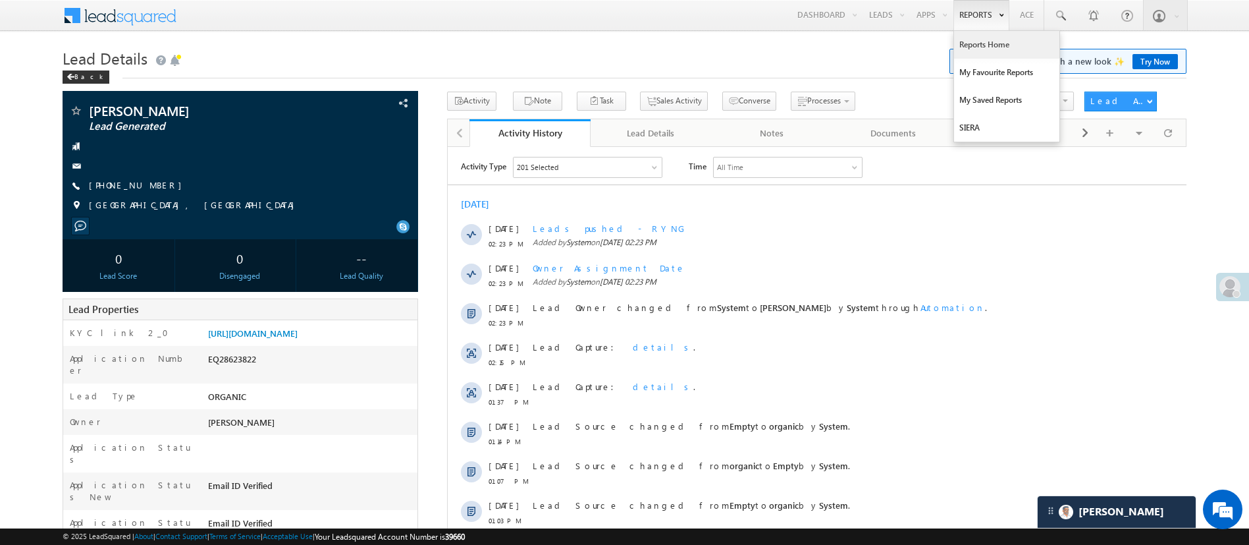
click at [970, 35] on link "Reports Home" at bounding box center [1006, 45] width 105 height 28
